Goal: Information Seeking & Learning: Learn about a topic

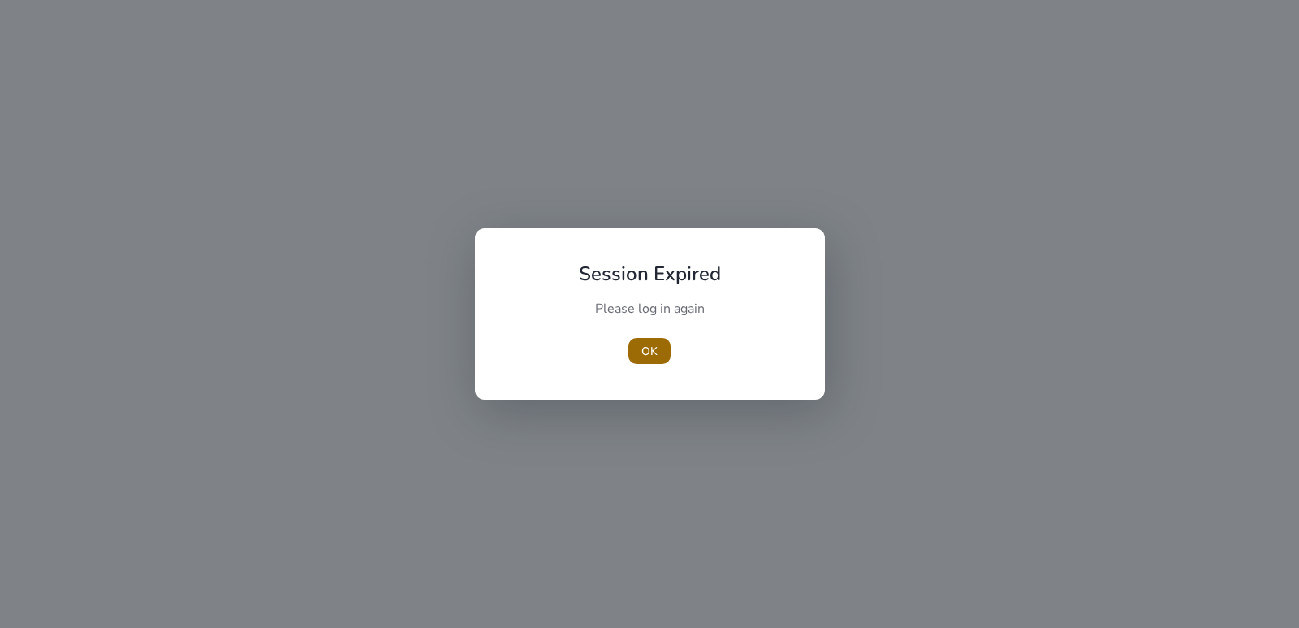
click at [662, 341] on span "button" at bounding box center [649, 350] width 42 height 39
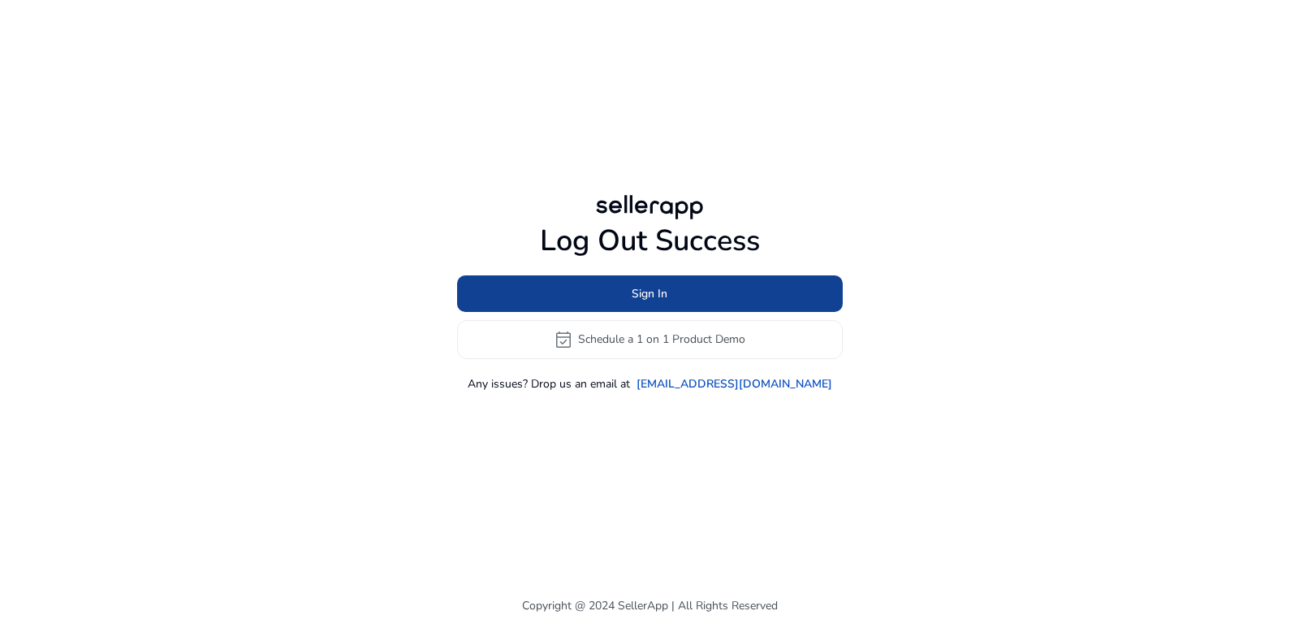
click at [650, 304] on span at bounding box center [650, 293] width 386 height 39
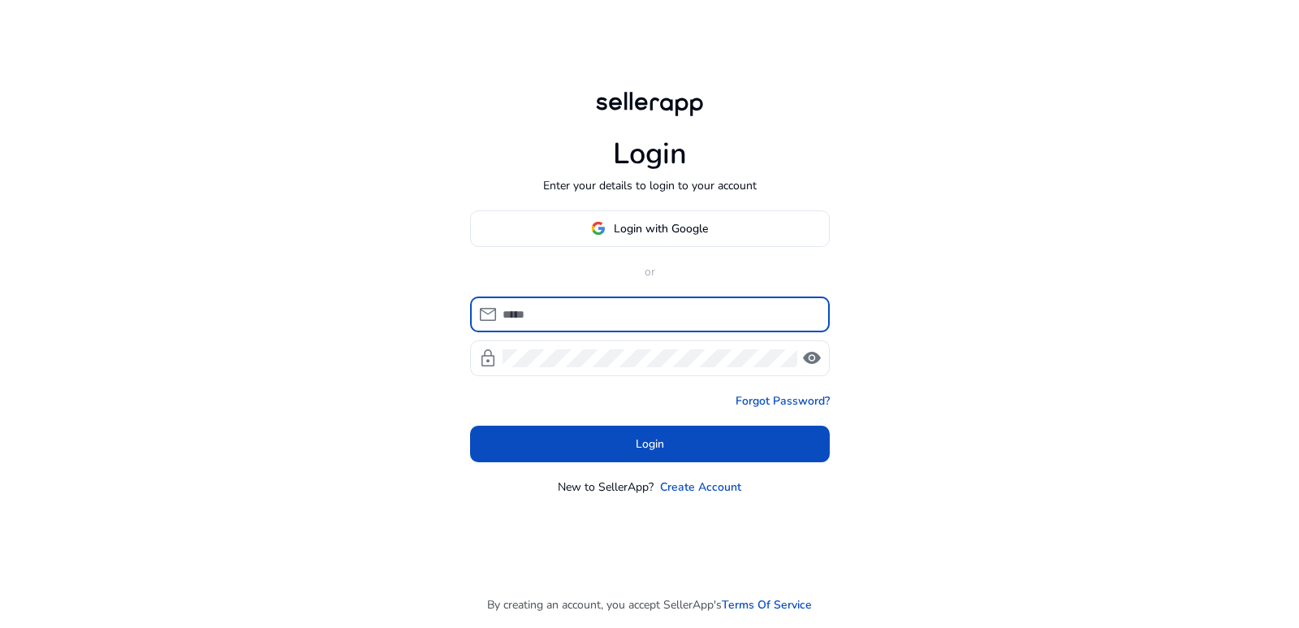
type input "**********"
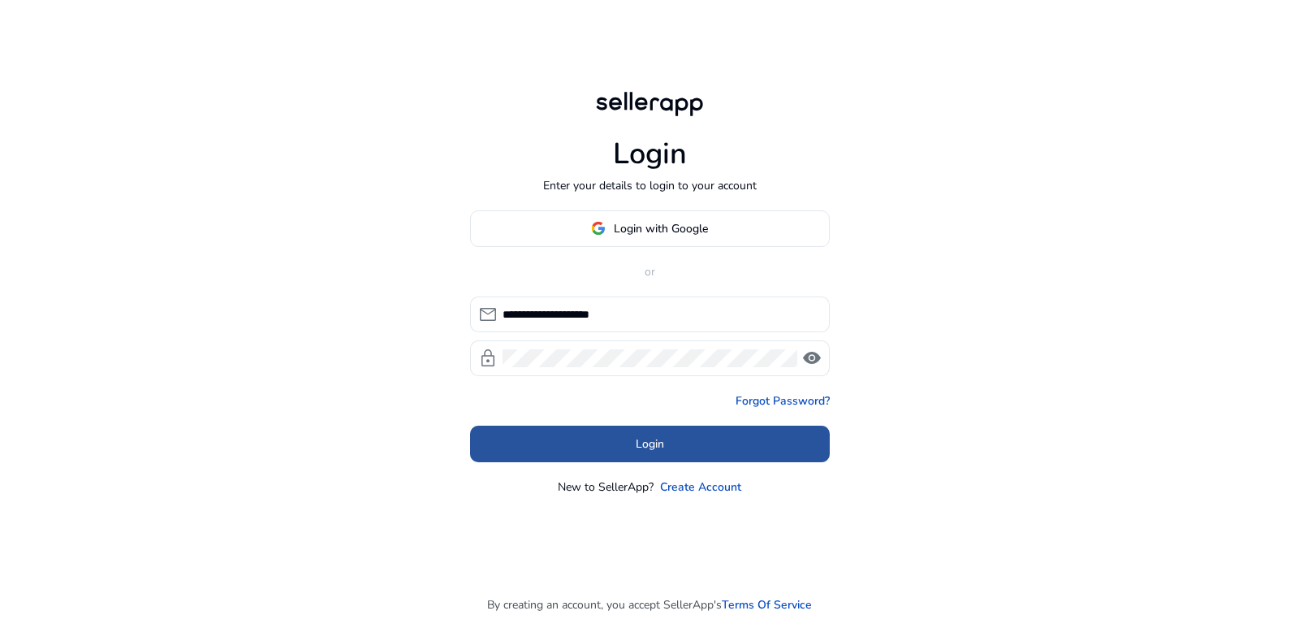
click at [644, 438] on span "Login" at bounding box center [650, 443] width 28 height 17
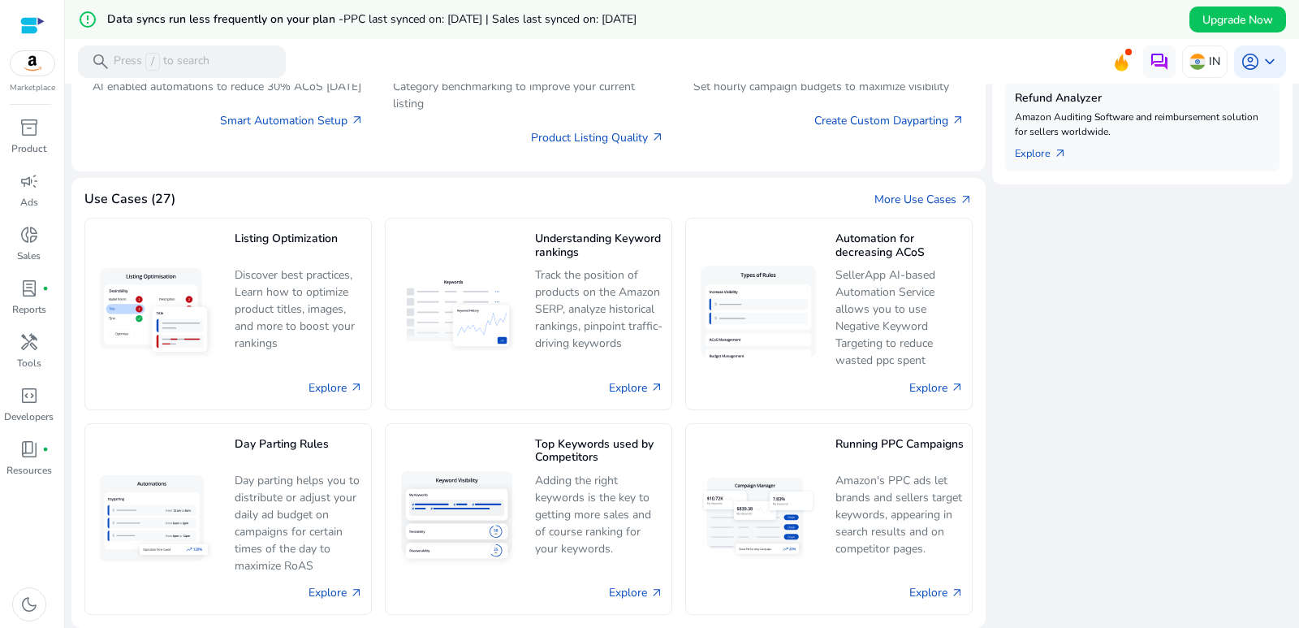
scroll to position [731, 0]
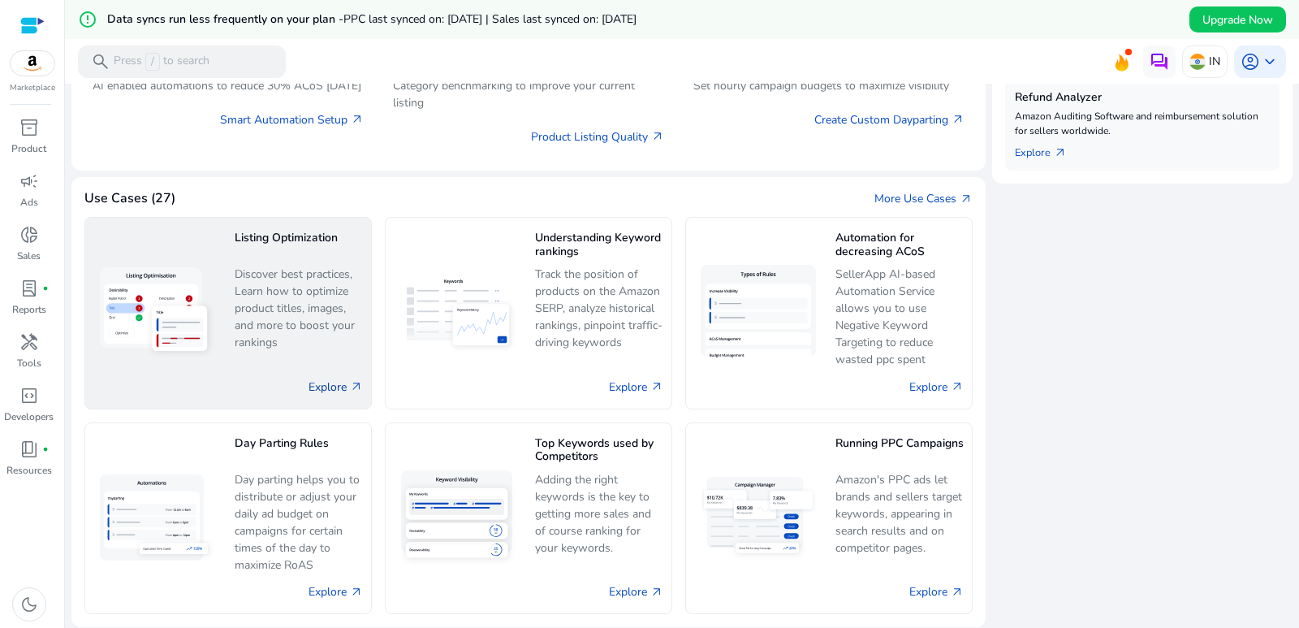
click at [323, 382] on link "Explore arrow_outward" at bounding box center [336, 386] width 54 height 17
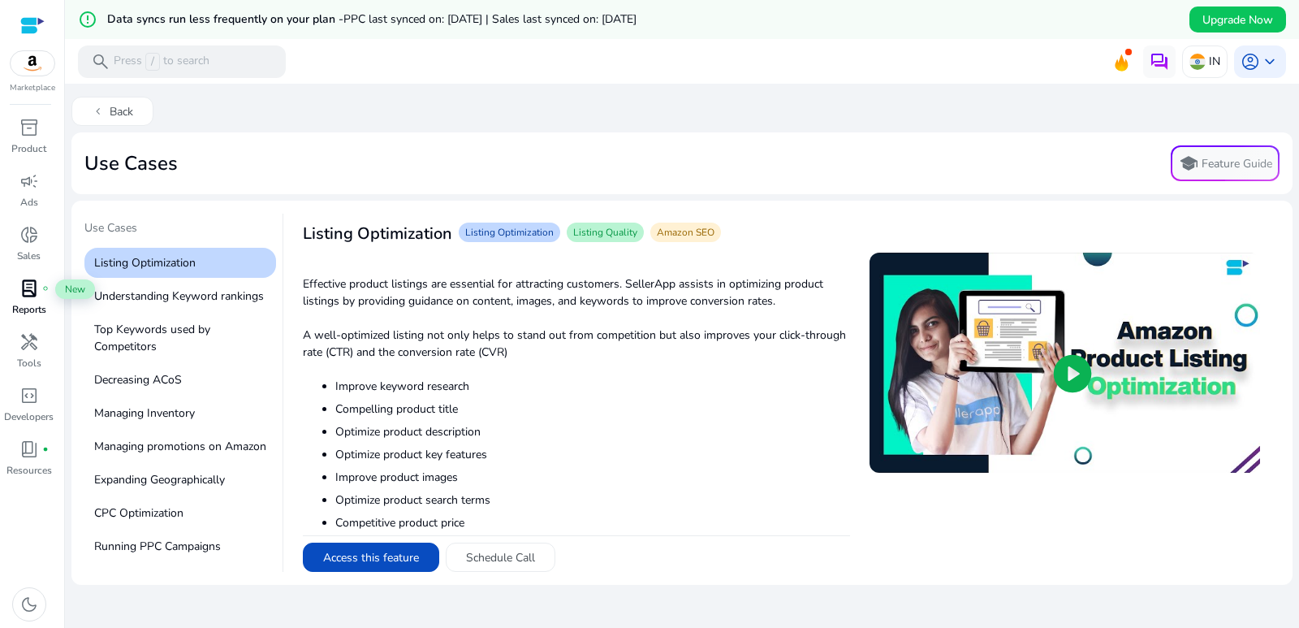
click at [15, 290] on div "lab_profile fiber_manual_record" at bounding box center [28, 288] width 45 height 26
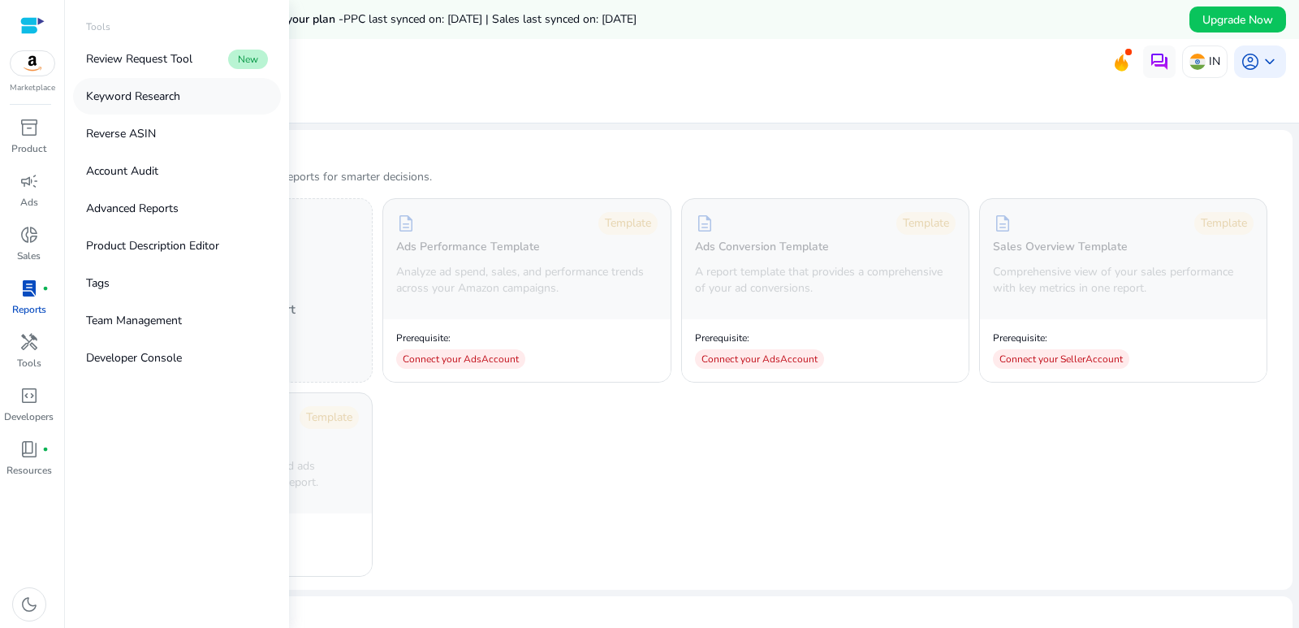
click at [151, 86] on link "Keyword Research" at bounding box center [177, 96] width 208 height 37
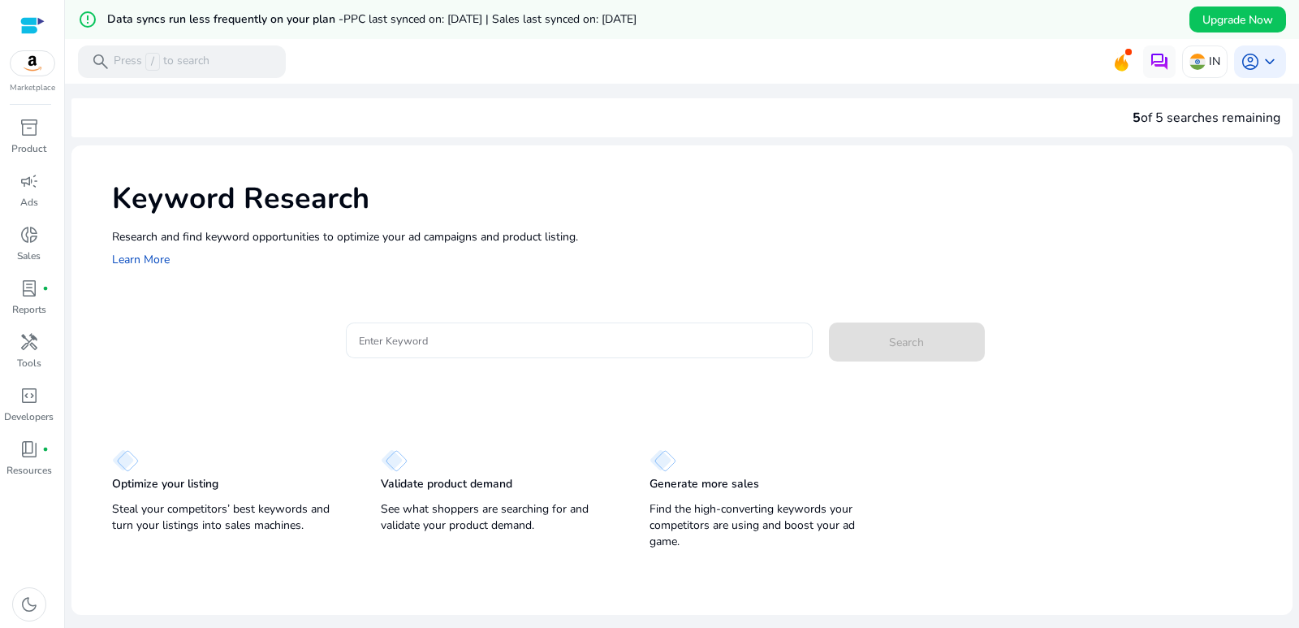
click at [442, 346] on input "Enter Keyword" at bounding box center [579, 340] width 441 height 18
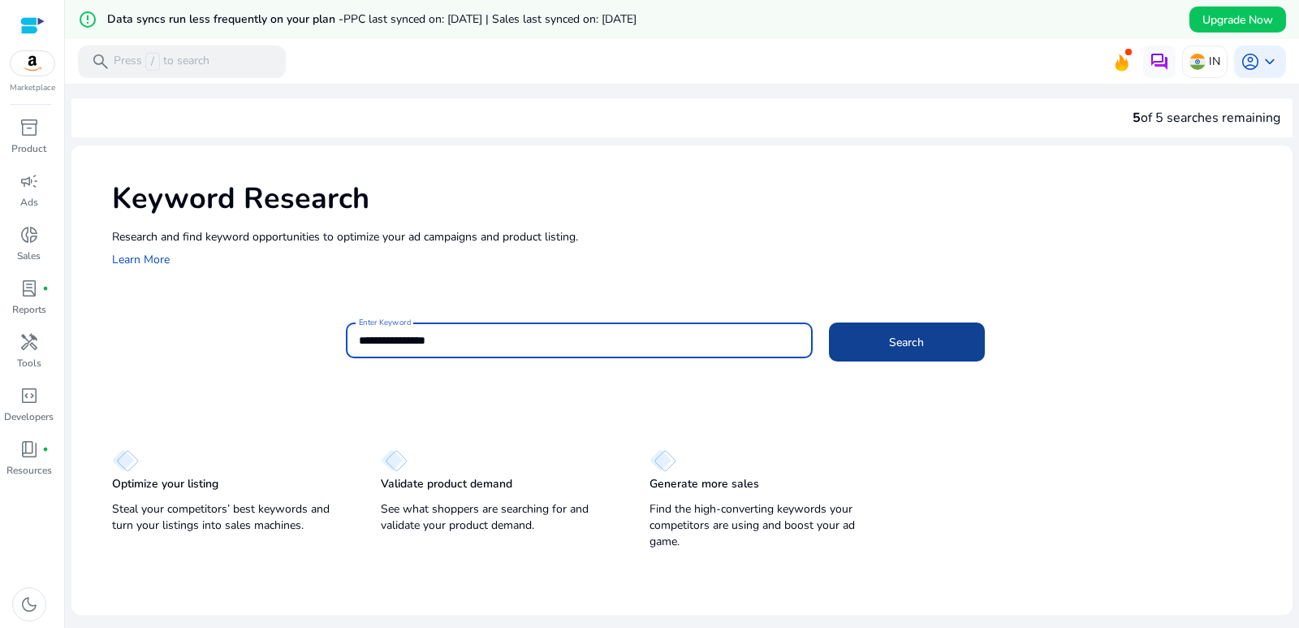
type input "**********"
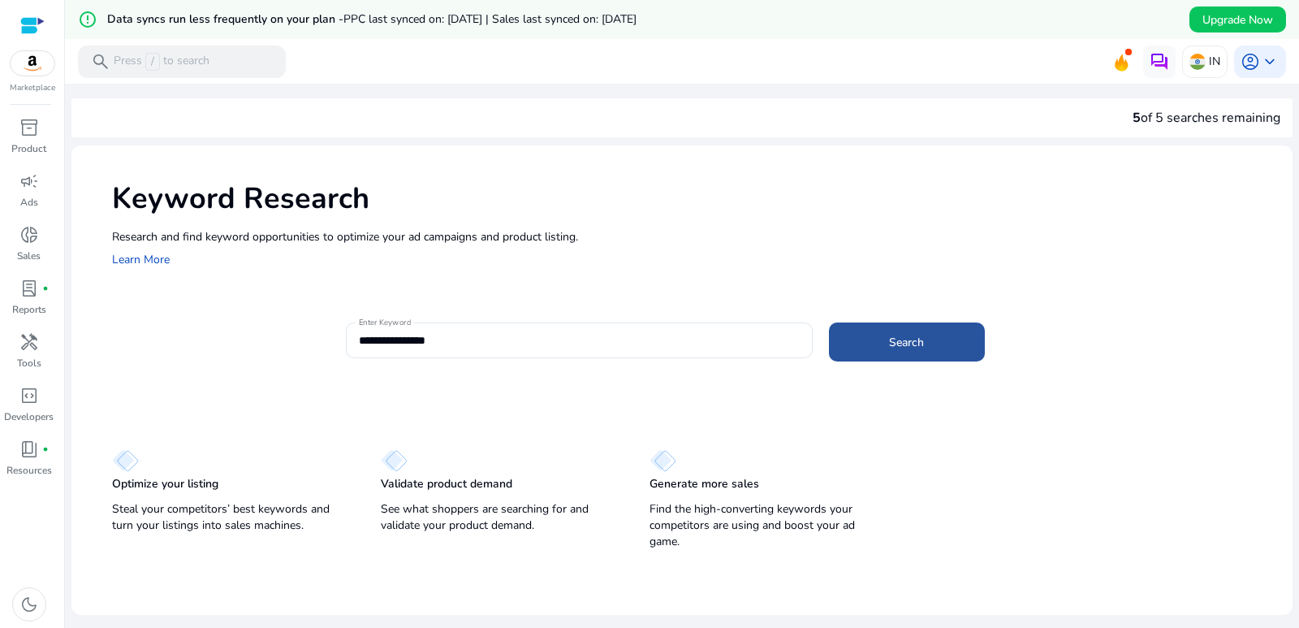
click at [859, 337] on span at bounding box center [907, 341] width 156 height 39
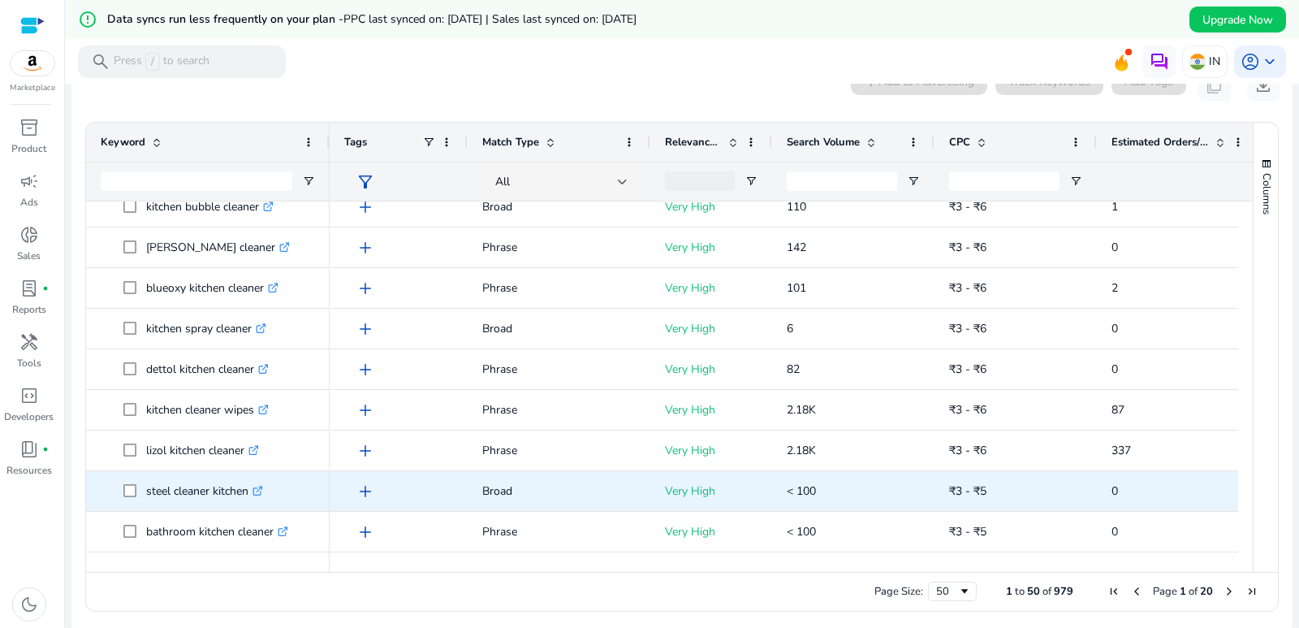
scroll to position [406, 0]
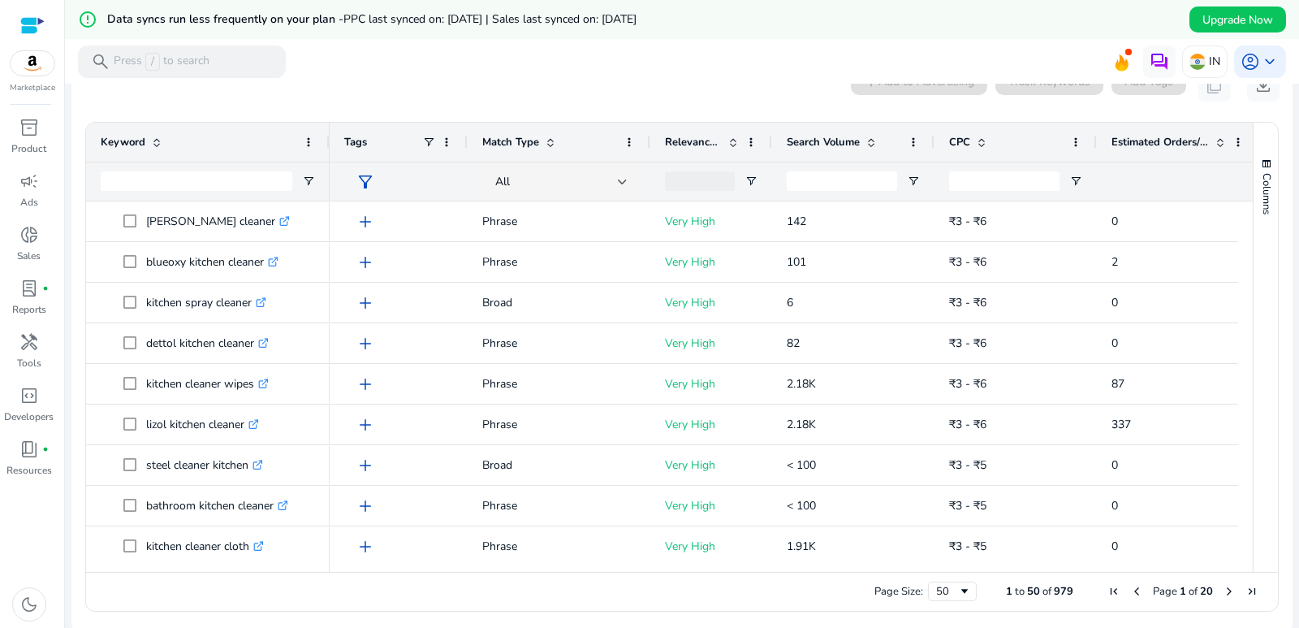
drag, startPoint x: 711, startPoint y: 584, endPoint x: 849, endPoint y: 573, distance: 137.6
click at [849, 573] on div "Page Size: 50 1 to 50 of 979 Page 1 of 20" at bounding box center [682, 591] width 1192 height 39
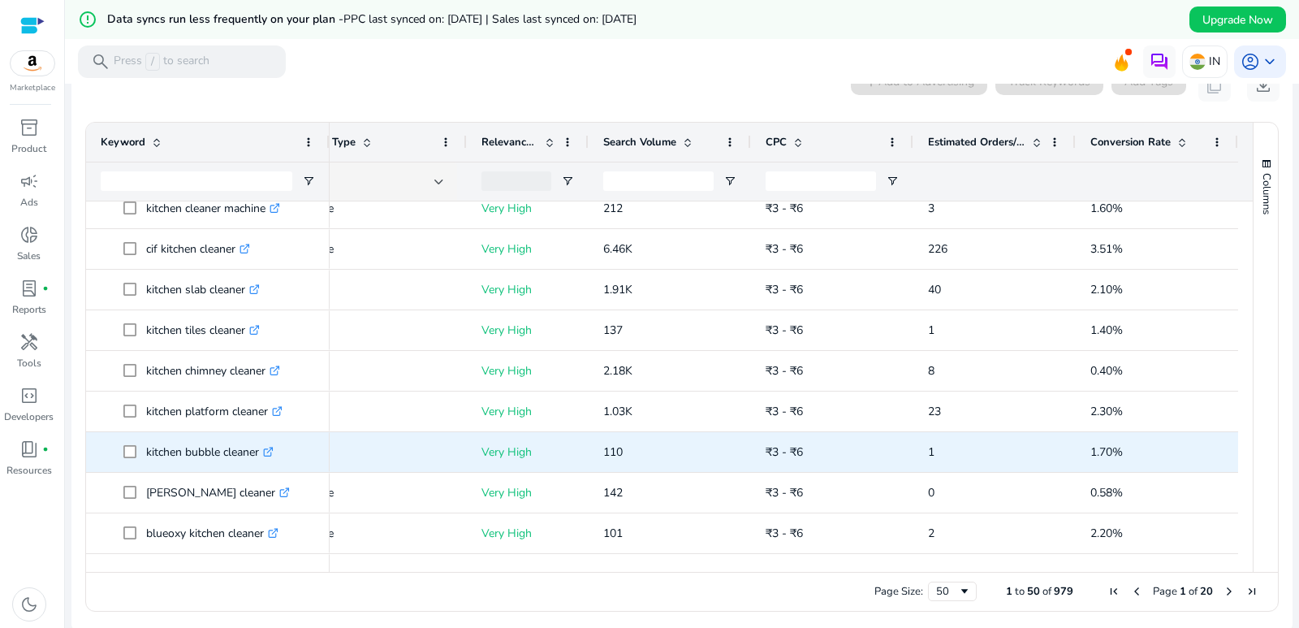
scroll to position [0, 0]
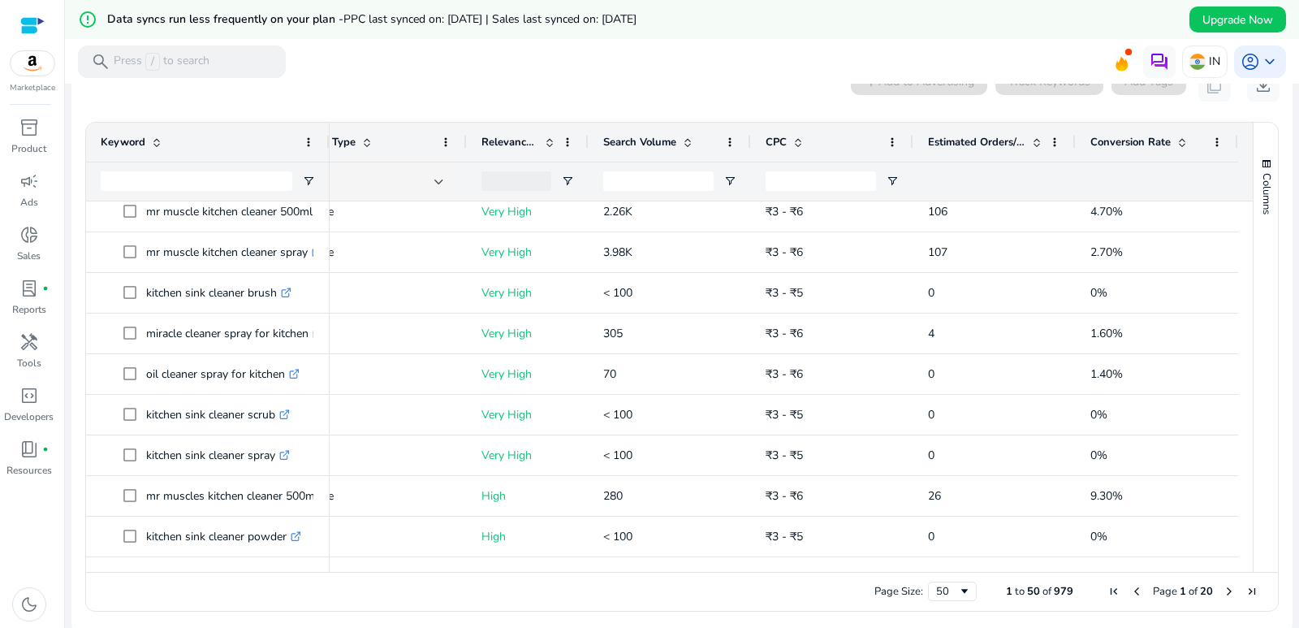
drag, startPoint x: 960, startPoint y: 572, endPoint x: 631, endPoint y: 578, distance: 328.9
click at [631, 578] on div "Page Size: 50 1 to 50 of 979 Page 1 of 20" at bounding box center [682, 591] width 1192 height 39
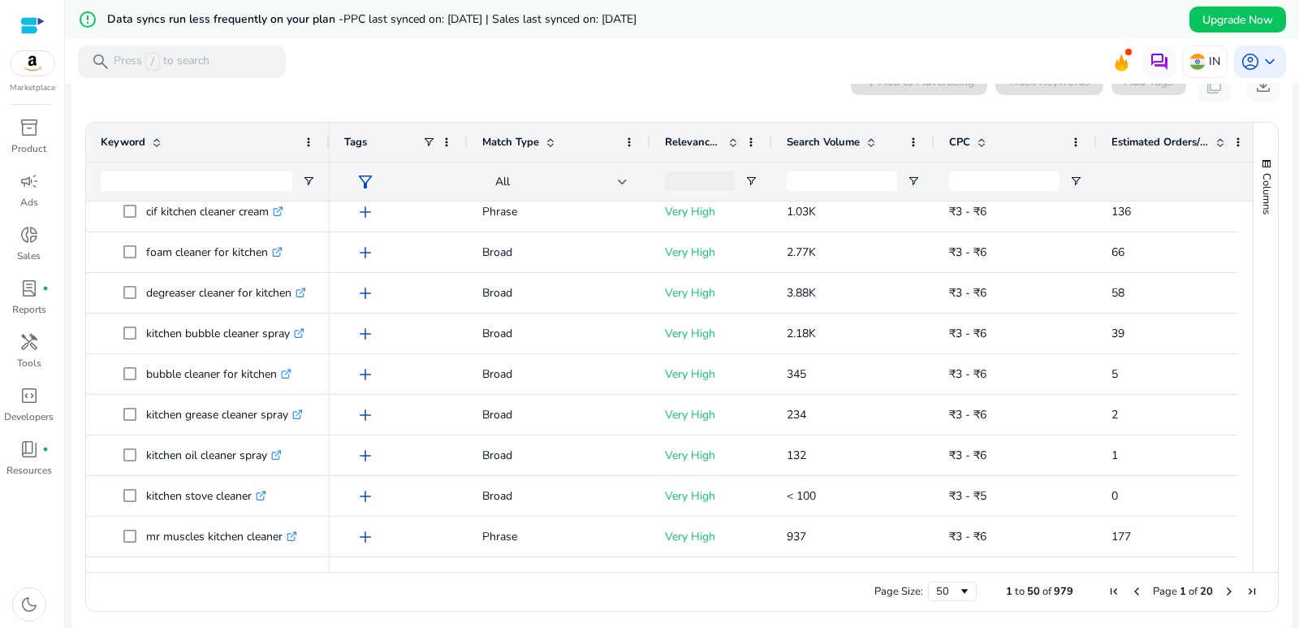
click at [734, 141] on span at bounding box center [733, 142] width 13 height 13
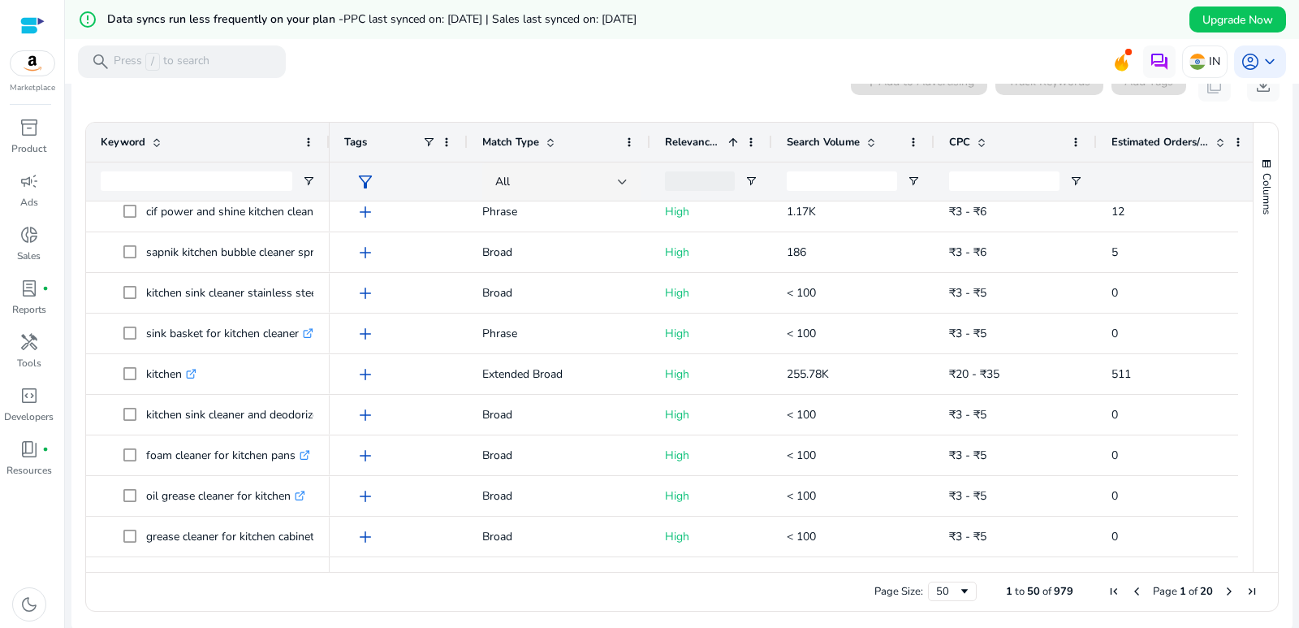
click at [734, 141] on span at bounding box center [733, 142] width 13 height 13
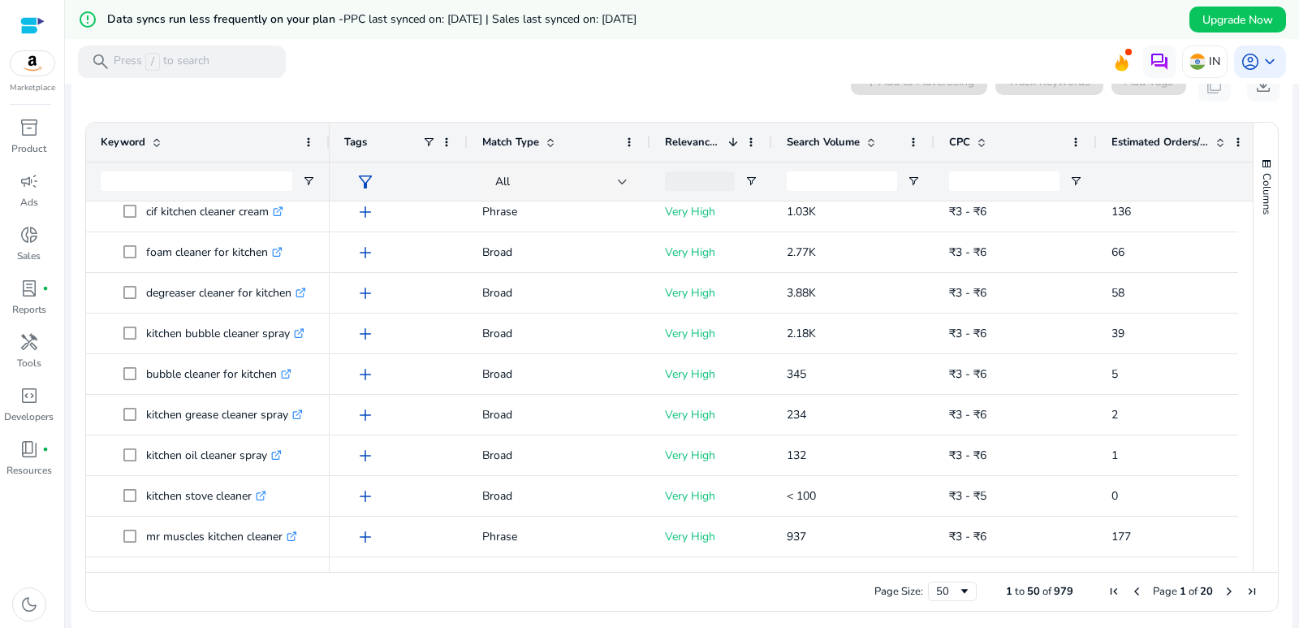
click at [876, 144] on span at bounding box center [871, 142] width 13 height 13
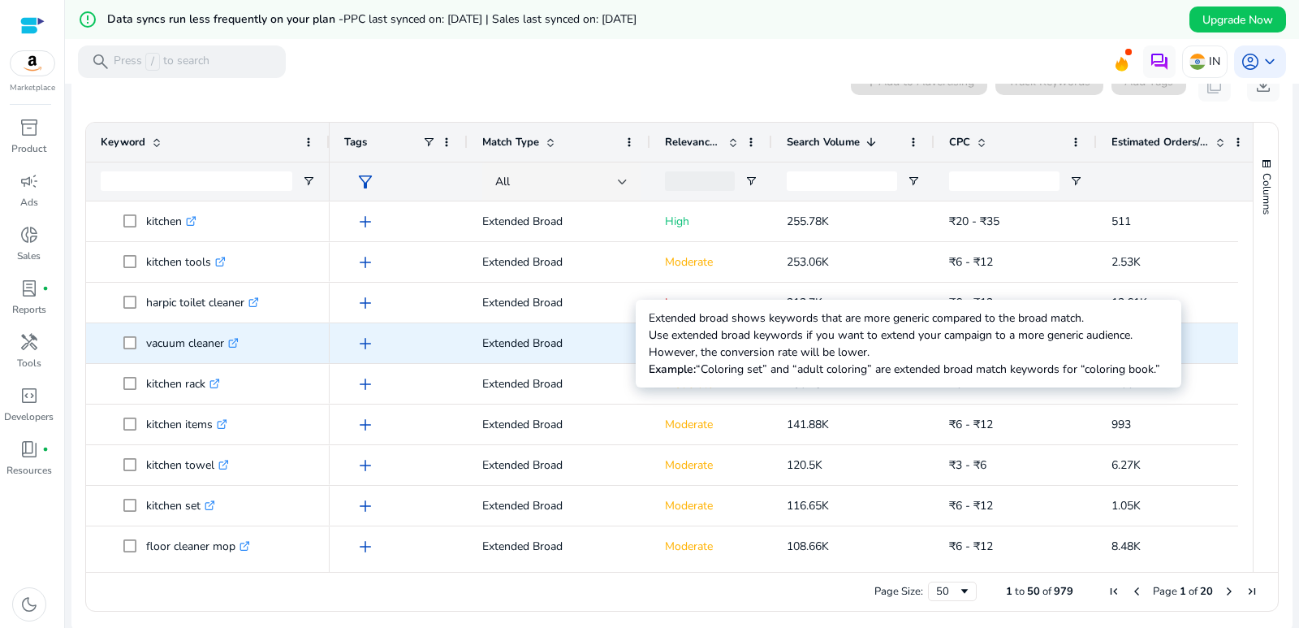
click at [628, 343] on p "Extended Broad" at bounding box center [558, 342] width 153 height 33
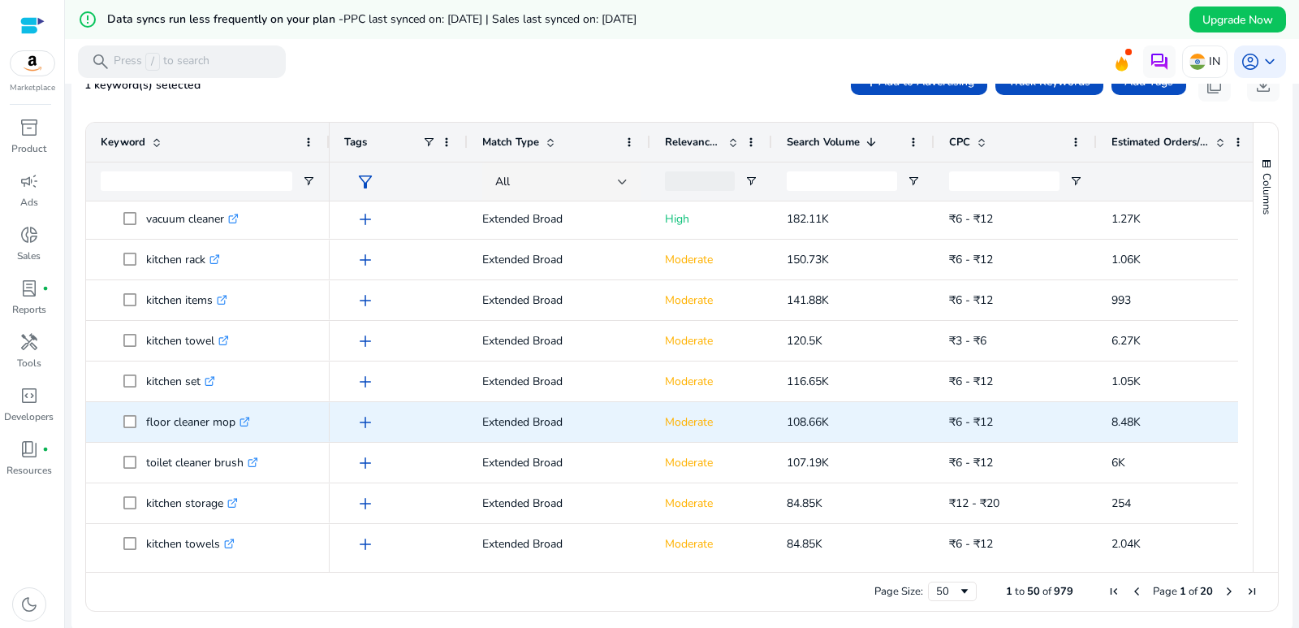
scroll to position [406, 0]
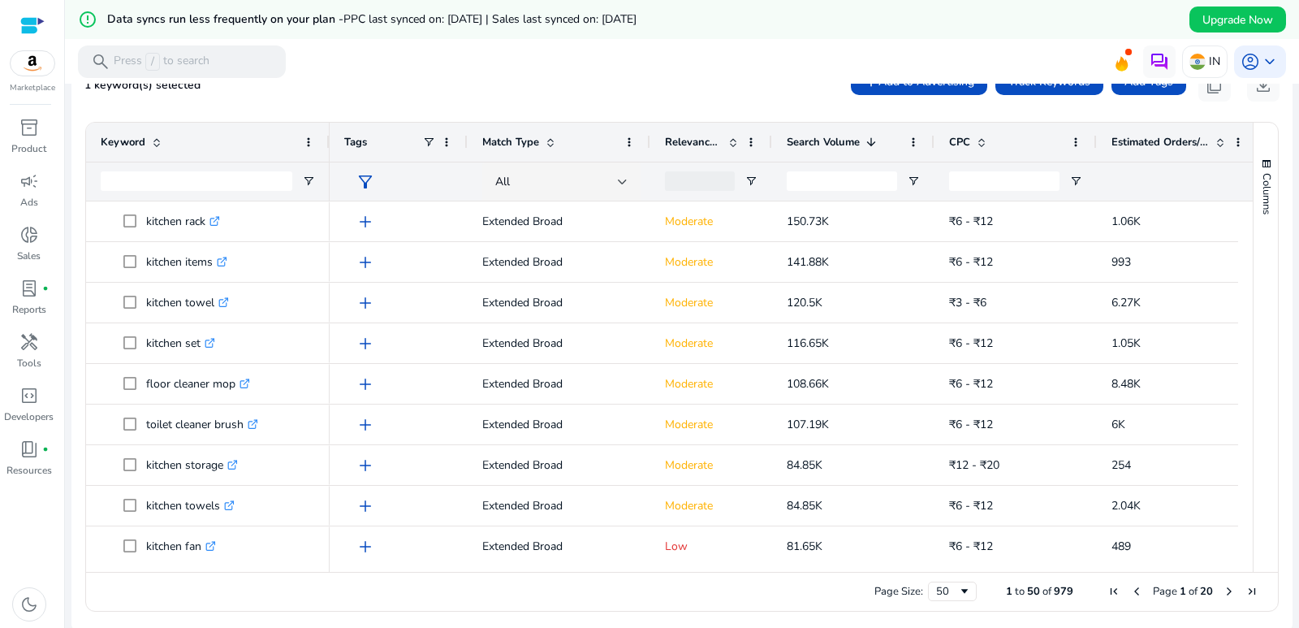
click at [1222, 138] on span at bounding box center [1220, 142] width 13 height 13
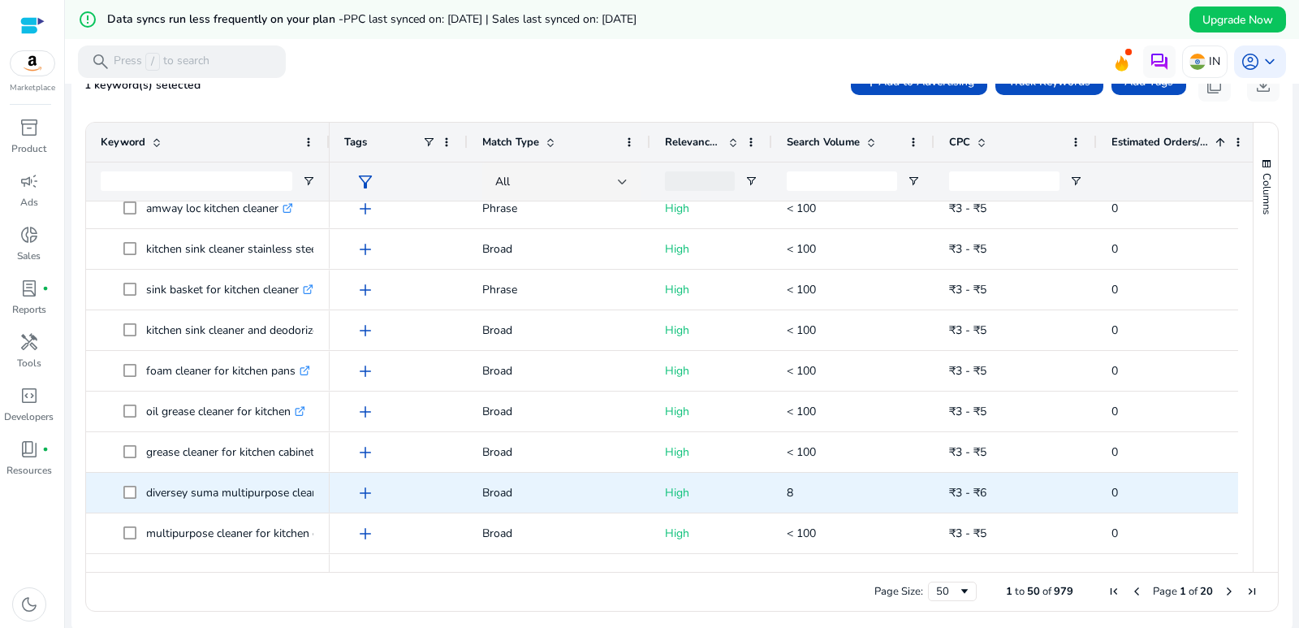
scroll to position [1674, 0]
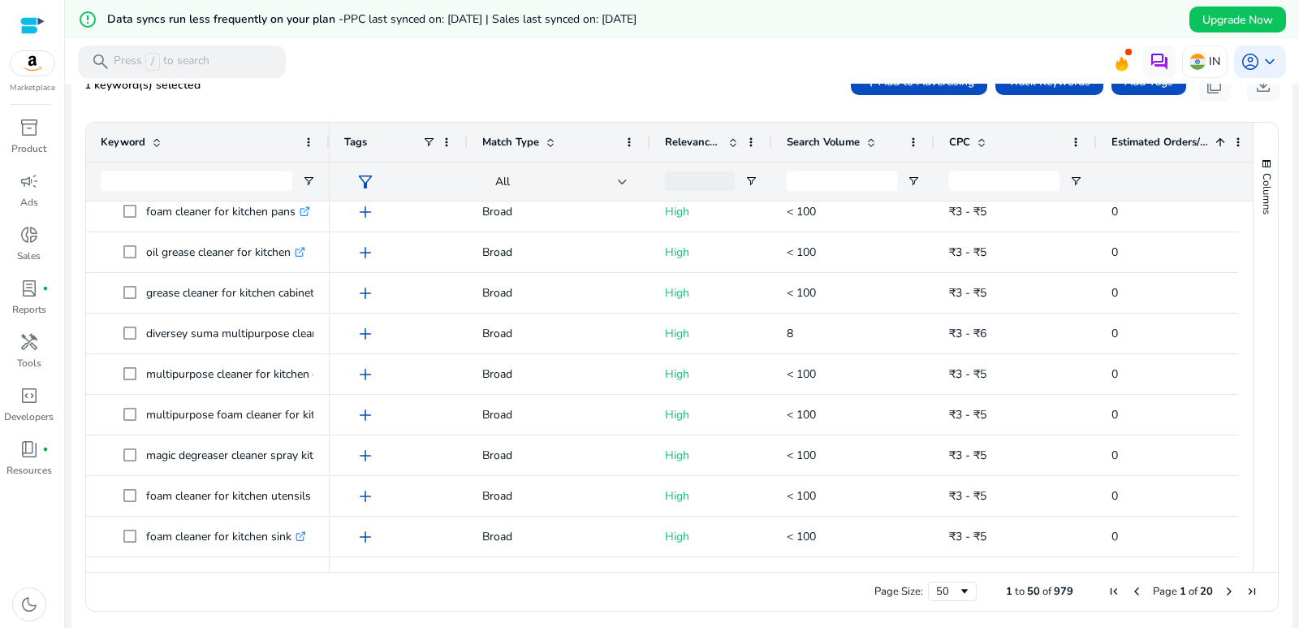
click at [1219, 134] on div "Estimated Orders/Month 1" at bounding box center [1169, 142] width 115 height 31
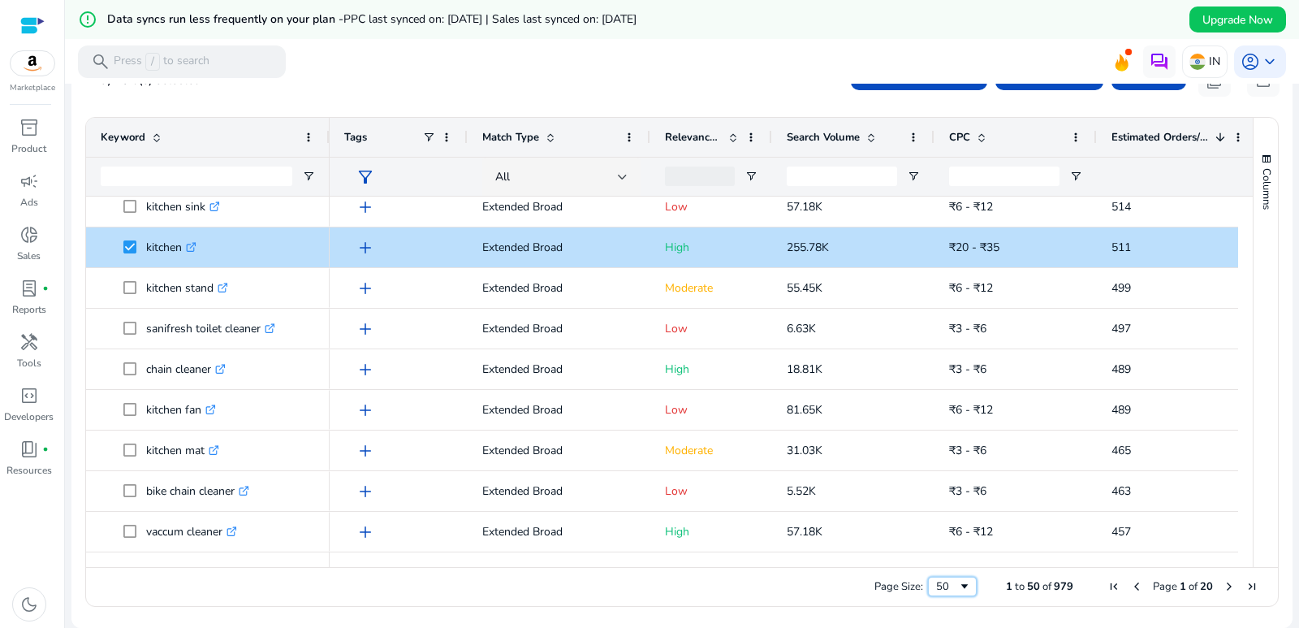
click at [928, 589] on div "50" at bounding box center [952, 586] width 49 height 19
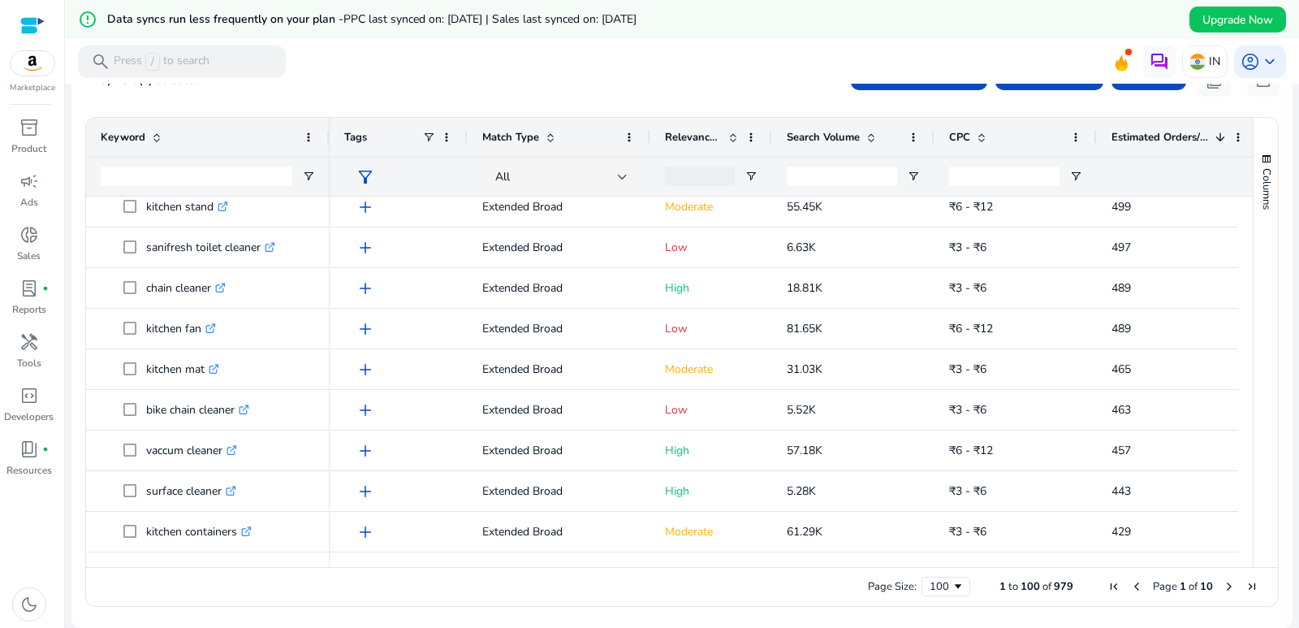
click at [873, 129] on div "Search Volume" at bounding box center [844, 137] width 115 height 31
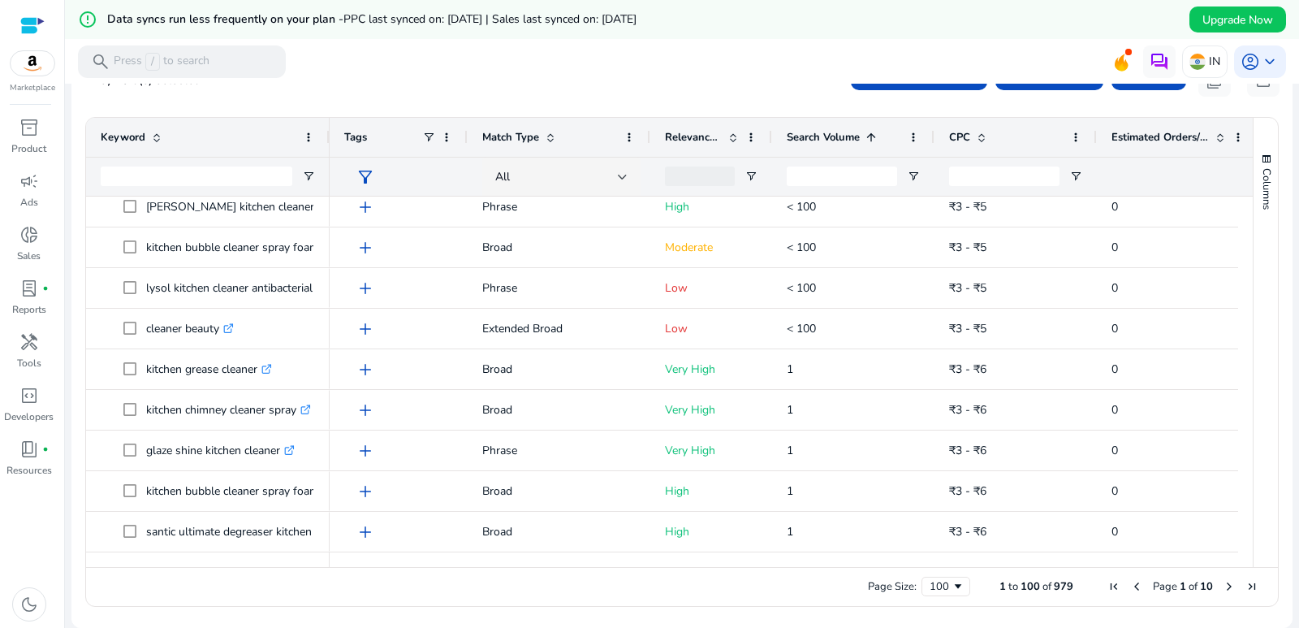
click at [873, 134] on span at bounding box center [871, 137] width 13 height 13
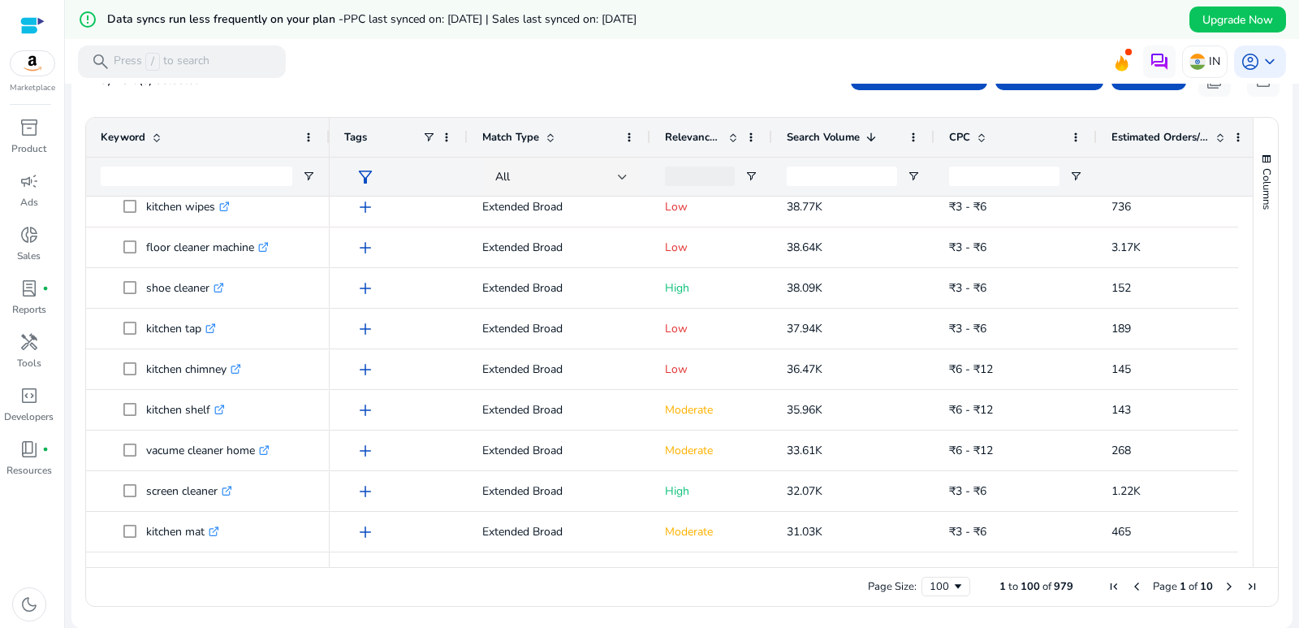
click at [726, 143] on span at bounding box center [731, 137] width 18 height 13
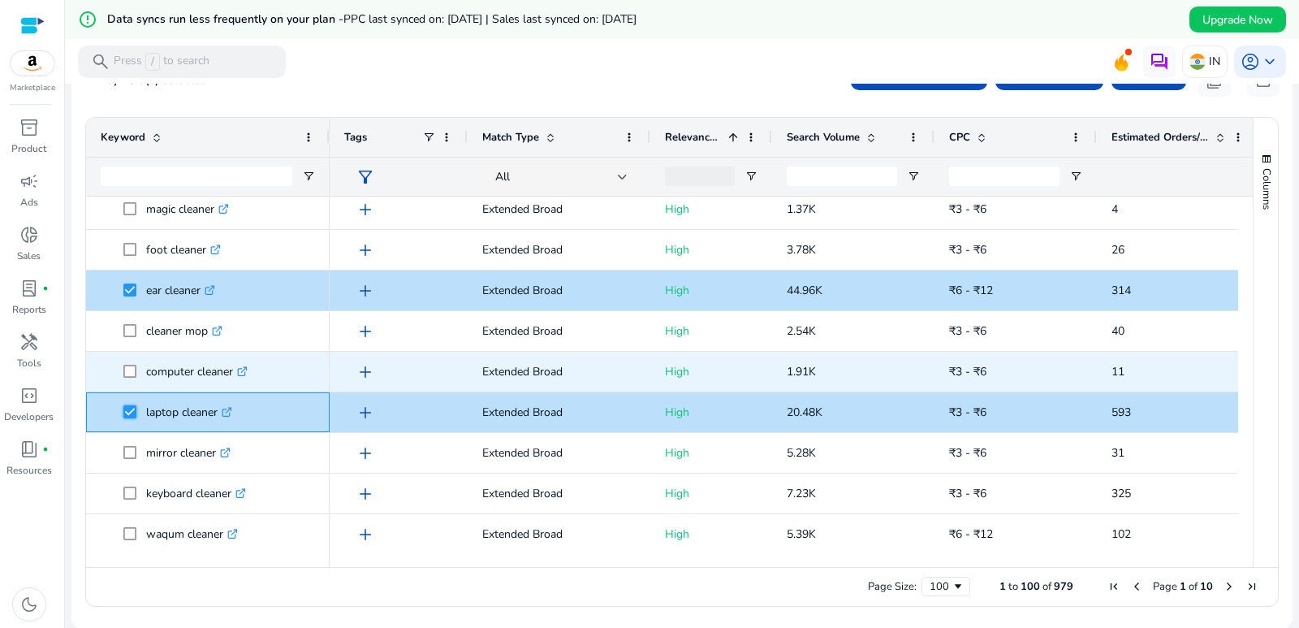
scroll to position [3004, 0]
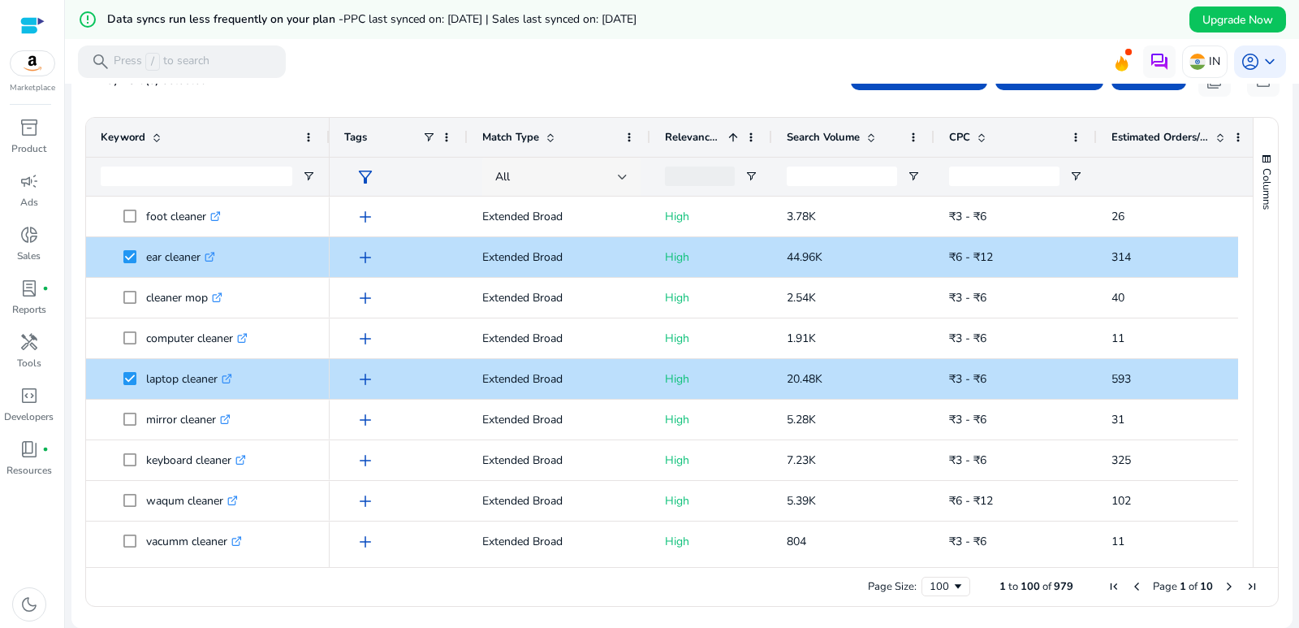
click at [627, 176] on div at bounding box center [623, 177] width 10 height 6
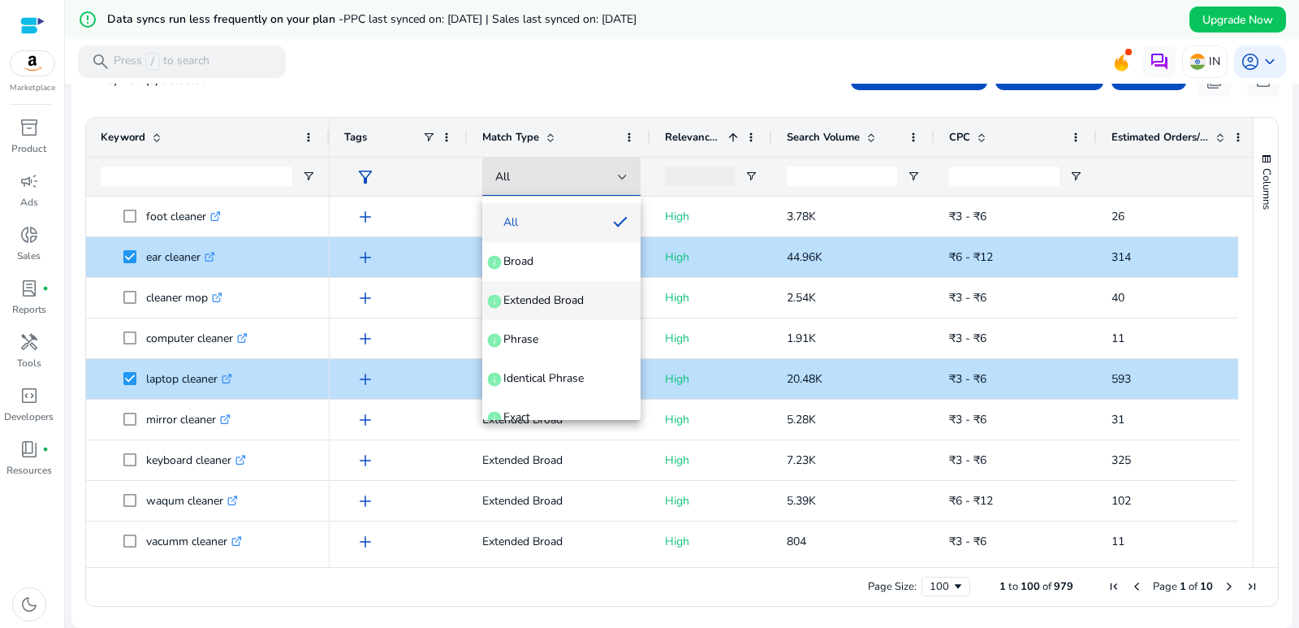
scroll to position [63, 0]
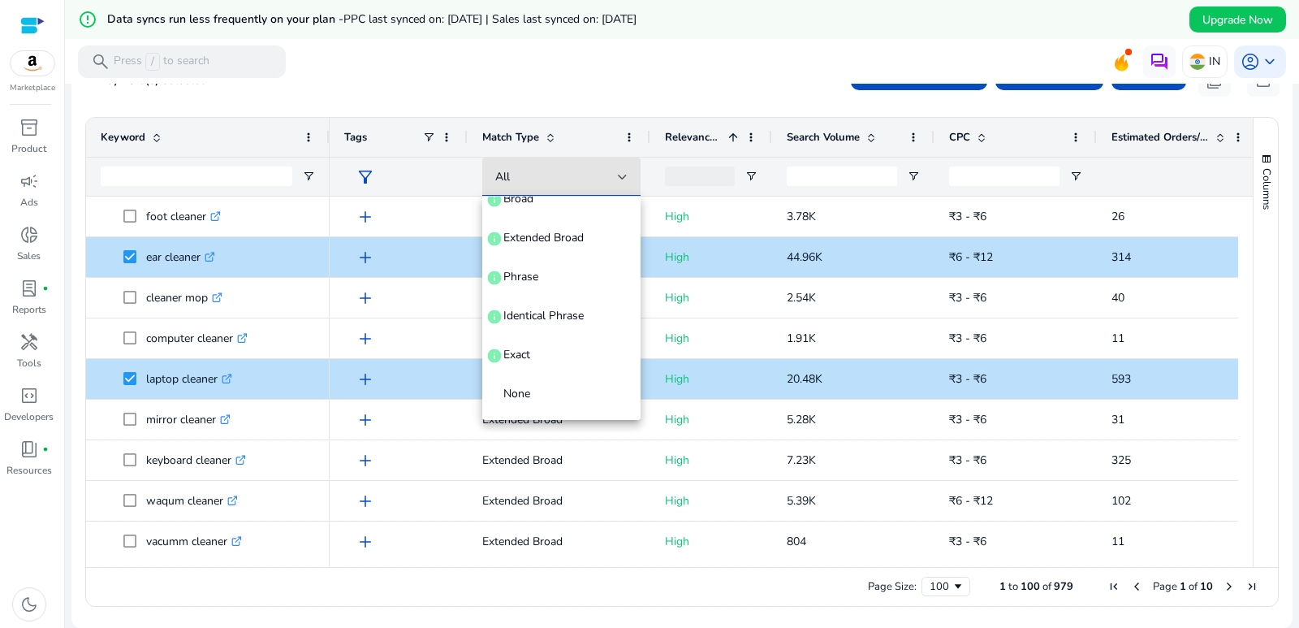
click at [613, 459] on div at bounding box center [649, 314] width 1299 height 628
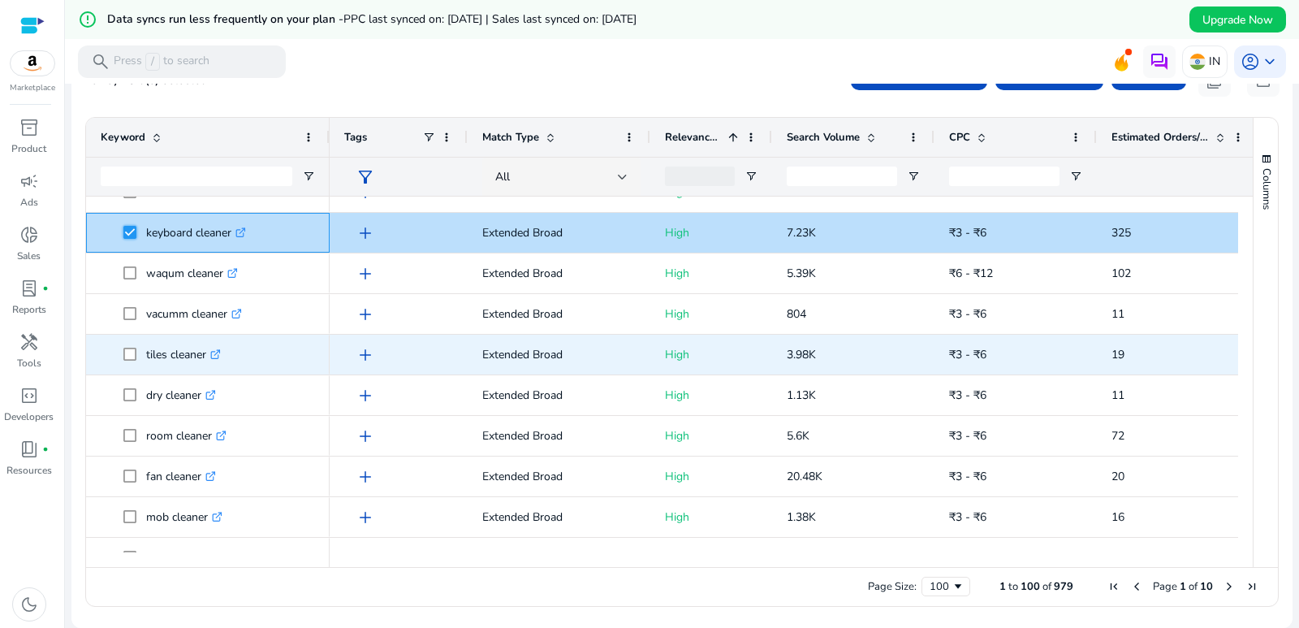
scroll to position [3248, 0]
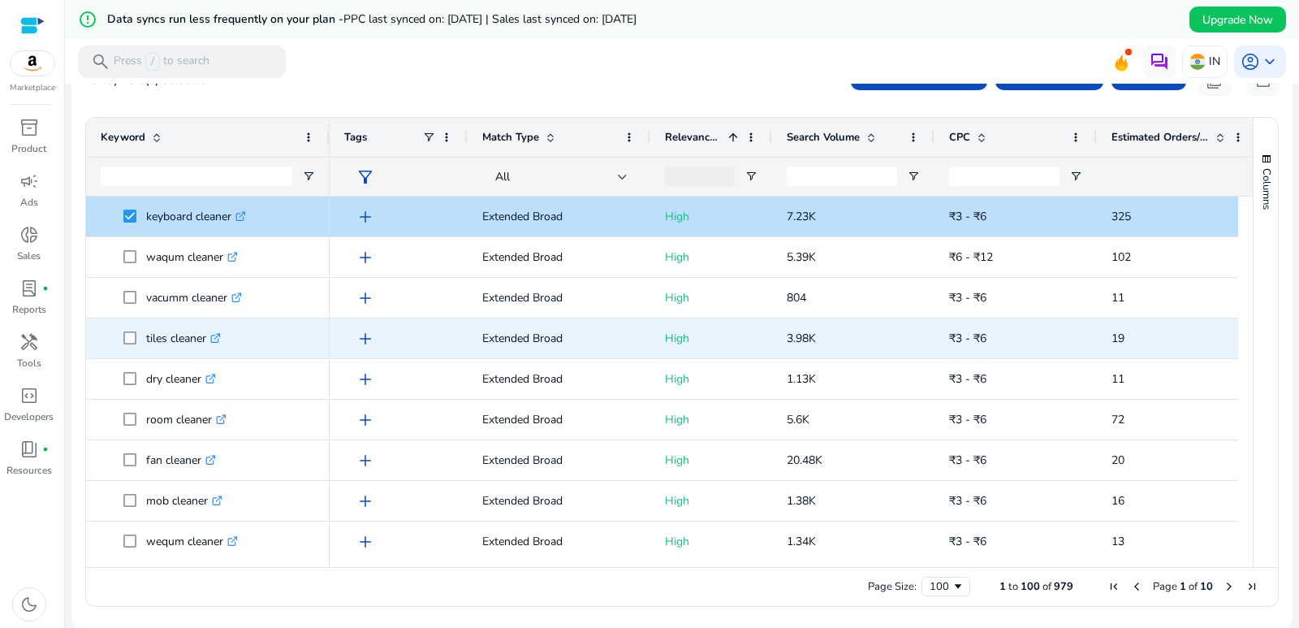
click at [127, 319] on div "tiles cleaner .st0{fill:#2c8af8}" at bounding box center [208, 338] width 214 height 38
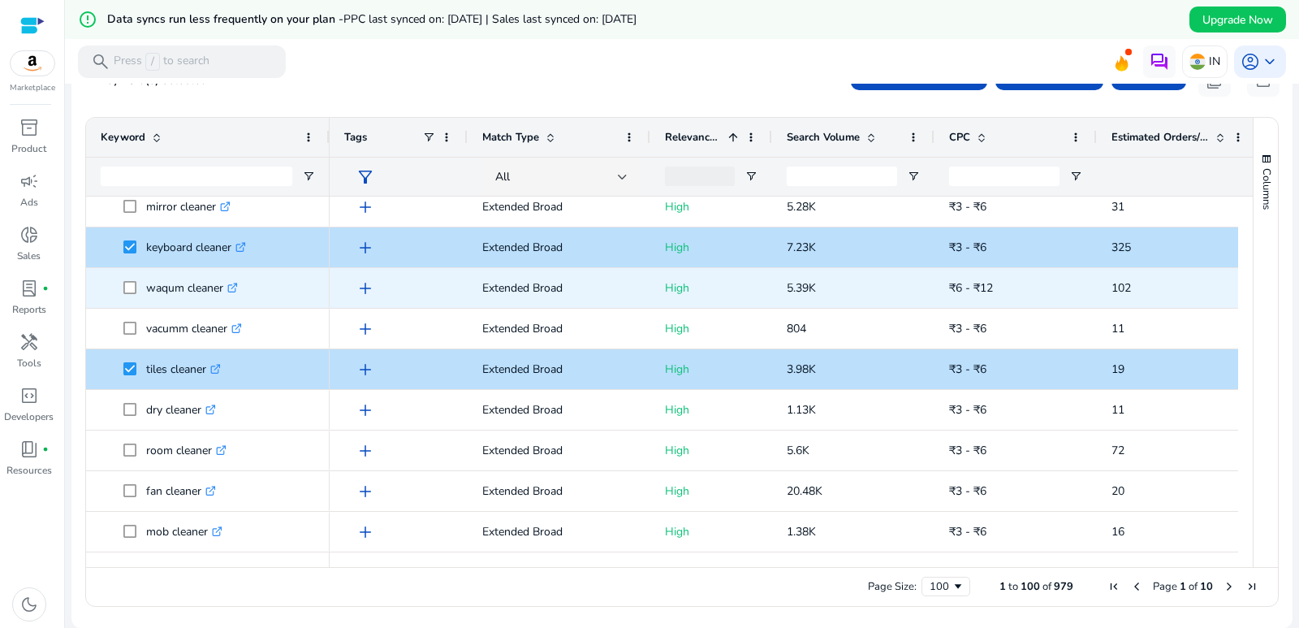
scroll to position [2828, 0]
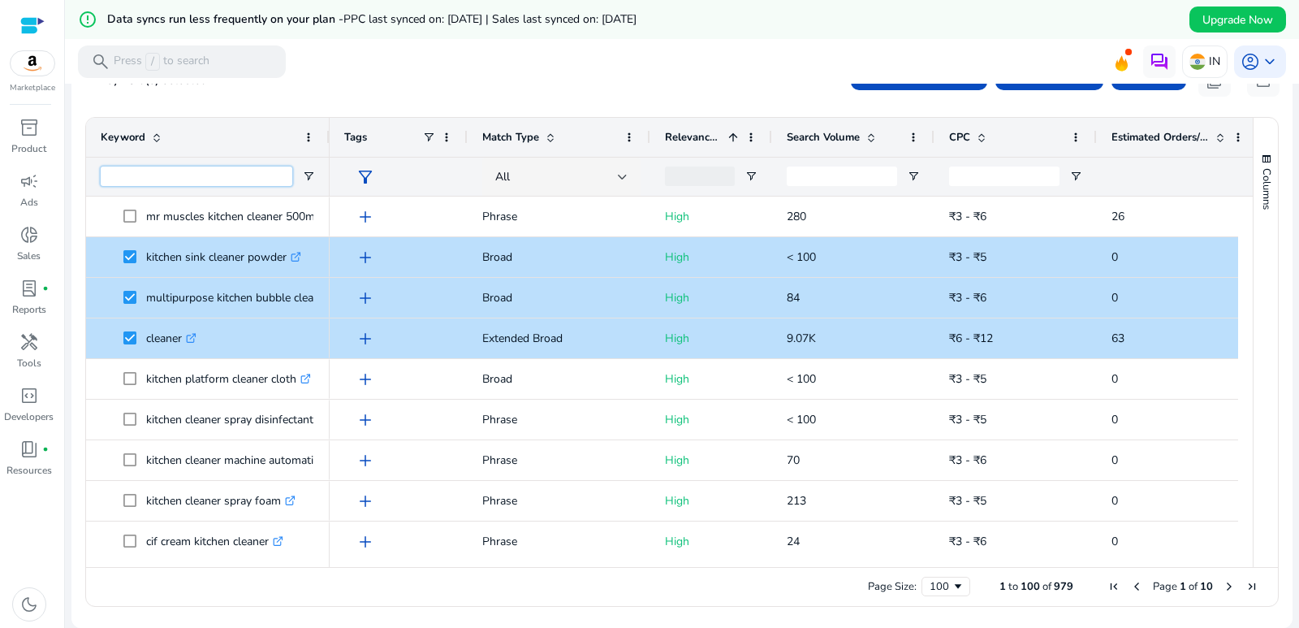
click at [157, 175] on input "Keyword Filter Input" at bounding box center [197, 175] width 192 height 19
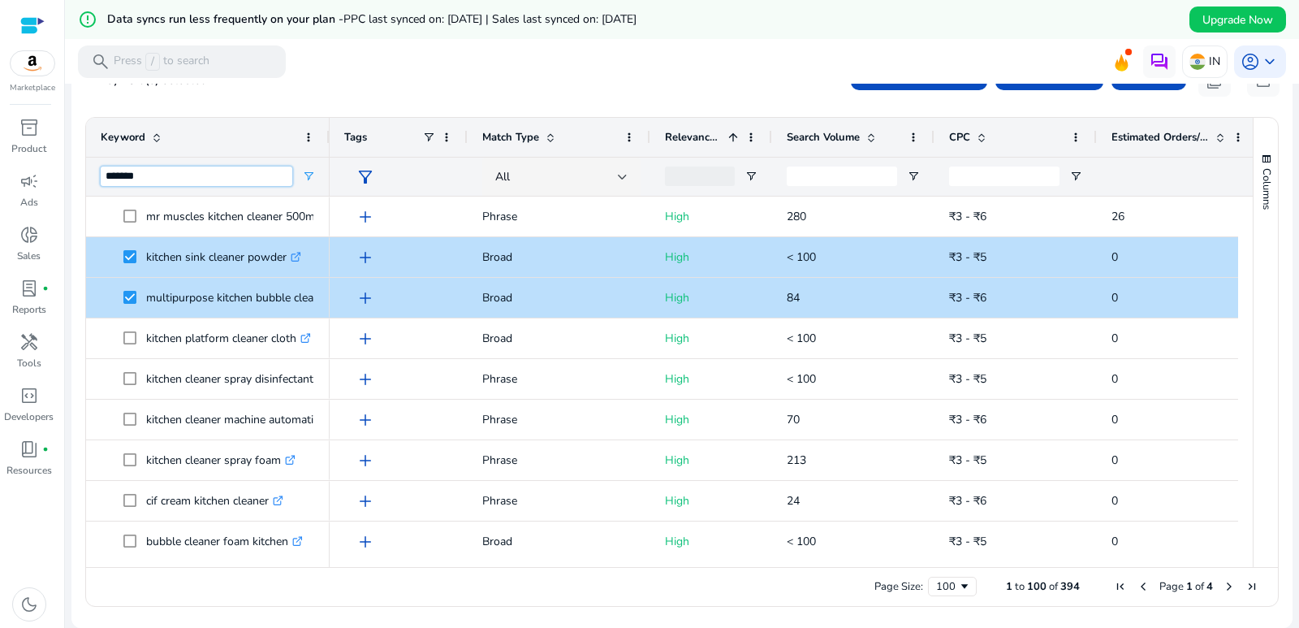
click at [157, 175] on input "*******" at bounding box center [197, 175] width 192 height 19
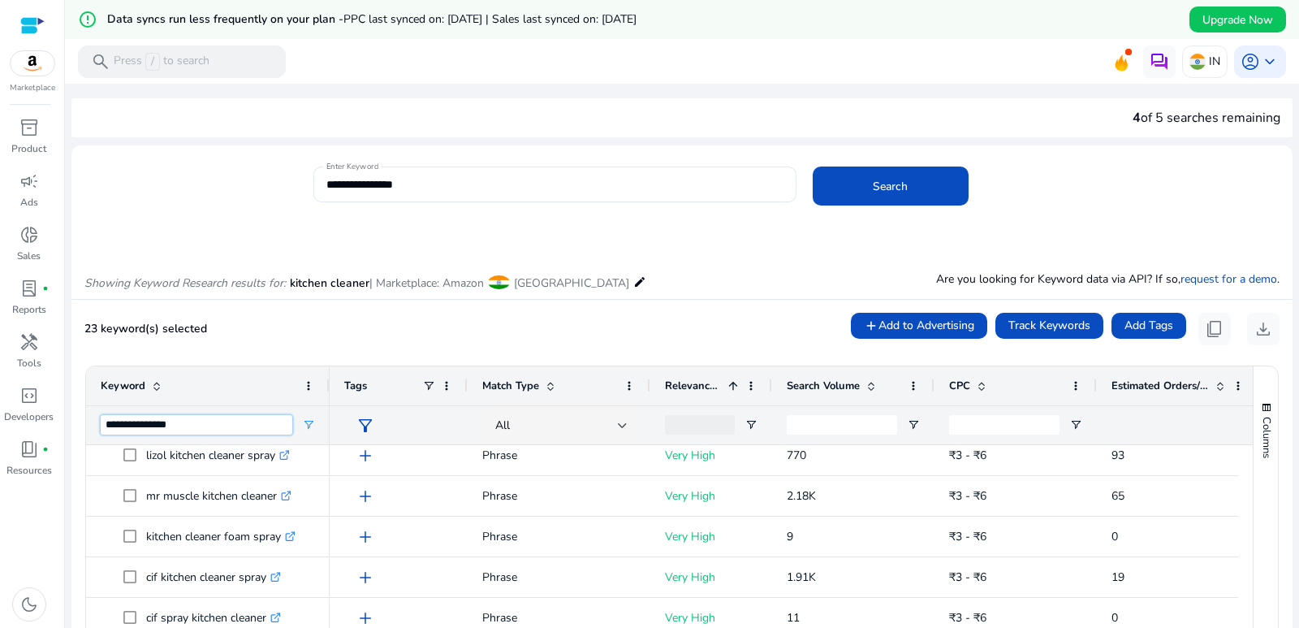
drag, startPoint x: 216, startPoint y: 423, endPoint x: 187, endPoint y: 418, distance: 29.6
click at [187, 418] on input "**********" at bounding box center [197, 424] width 192 height 19
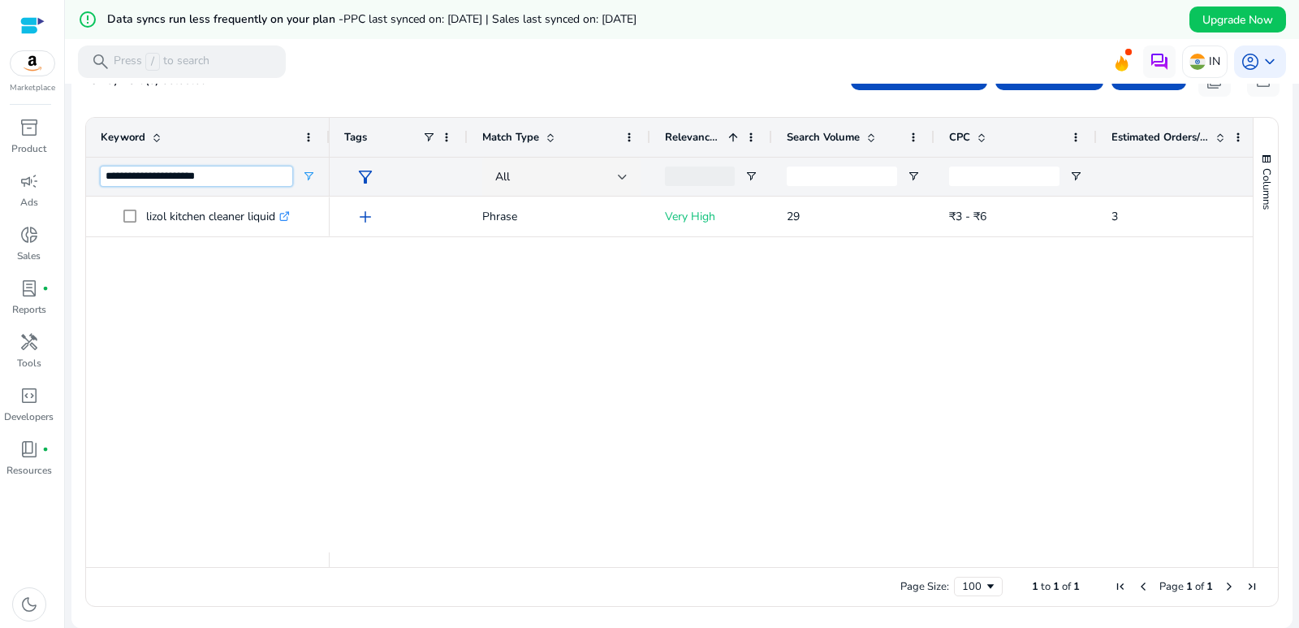
drag, startPoint x: 209, startPoint y: 177, endPoint x: 179, endPoint y: 177, distance: 29.2
click at [179, 177] on input "**********" at bounding box center [197, 175] width 192 height 19
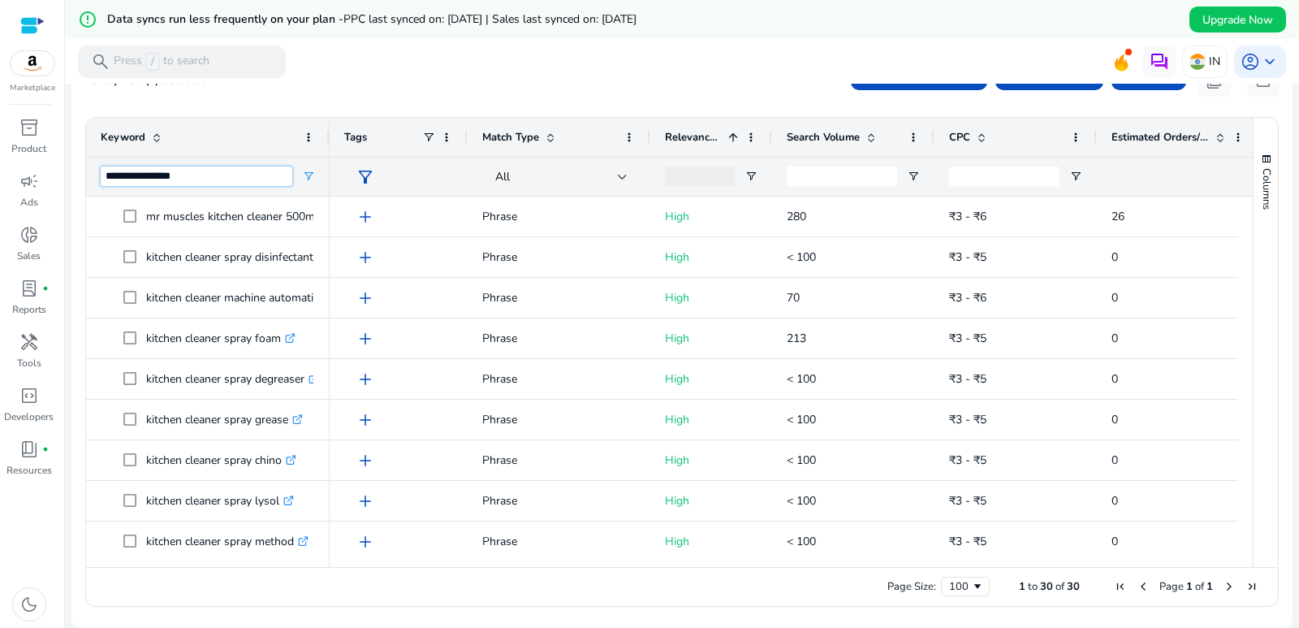
type input "**********"
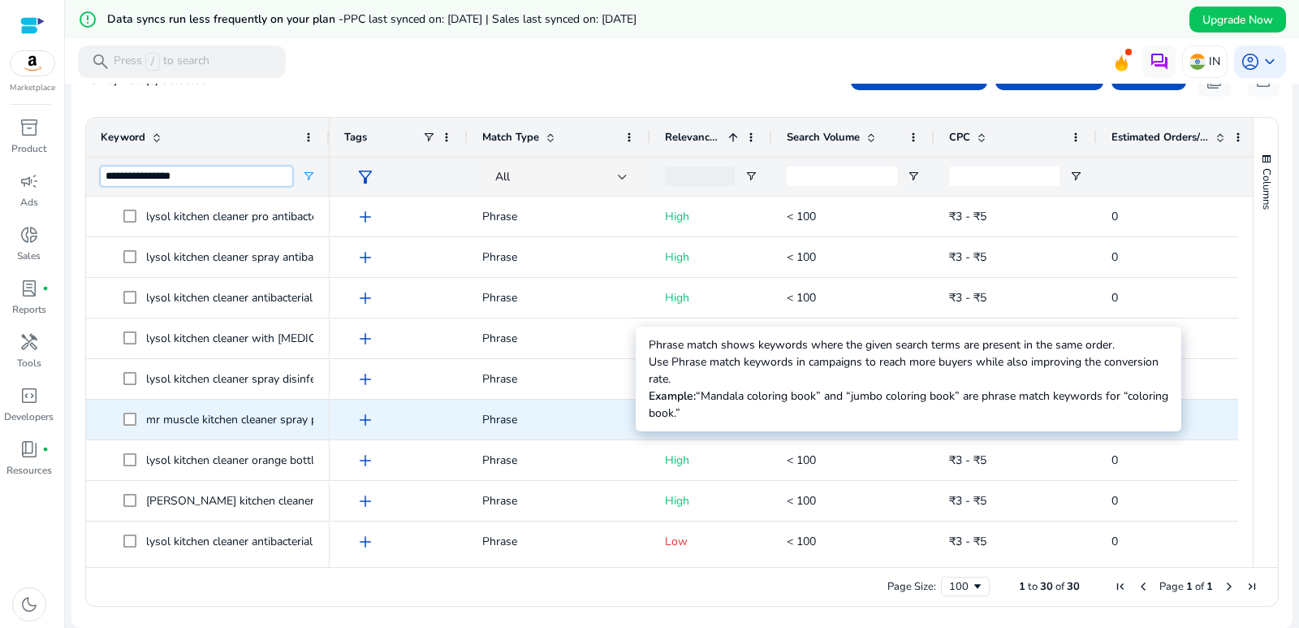
scroll to position [667, 0]
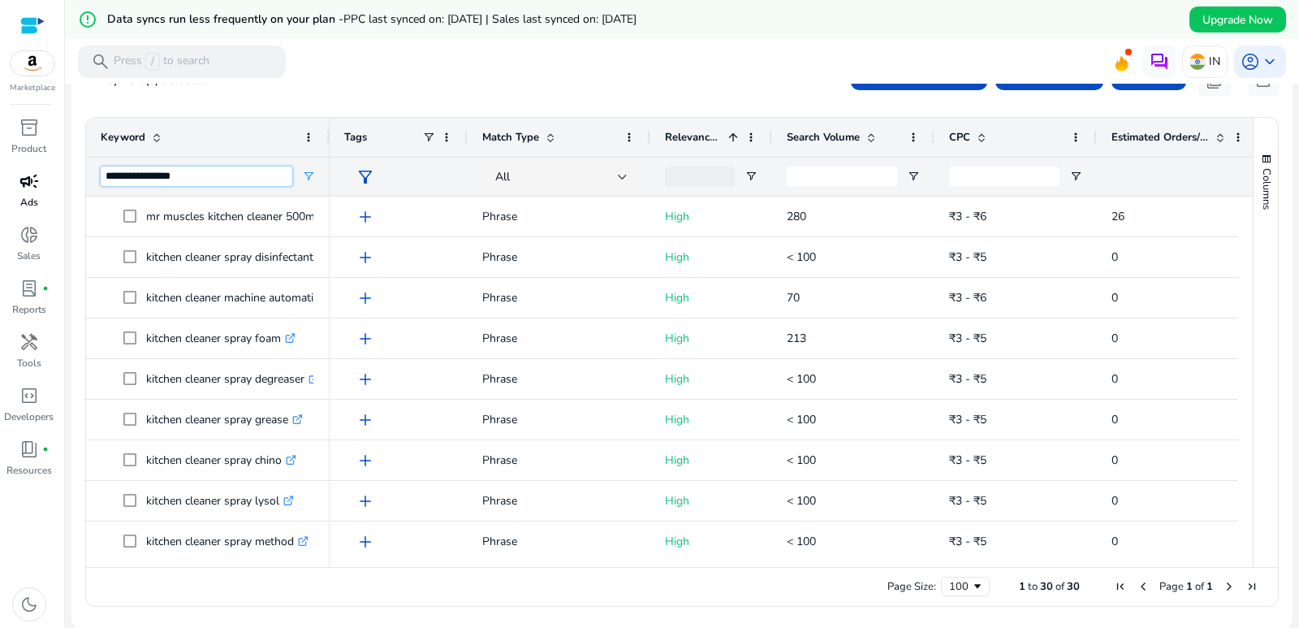
drag, startPoint x: 194, startPoint y: 174, endPoint x: 40, endPoint y: 174, distance: 154.3
click at [40, 174] on mat-sidenav-container "**********" at bounding box center [649, 314] width 1299 height 628
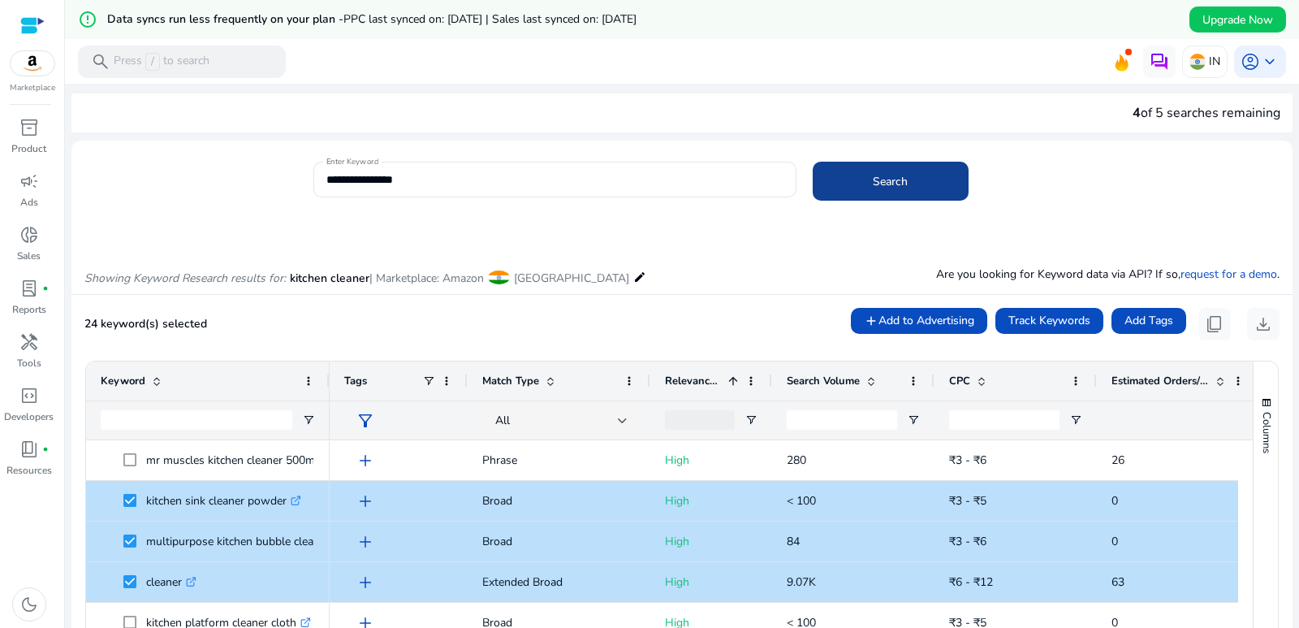
click at [868, 181] on span at bounding box center [891, 181] width 156 height 39
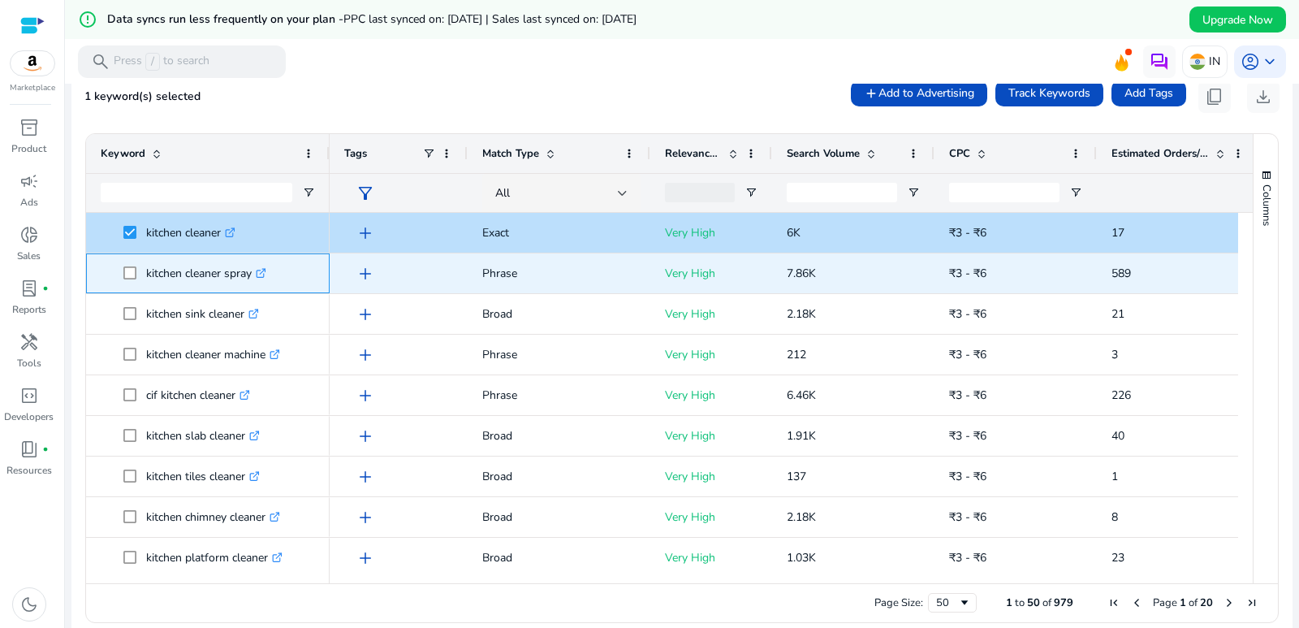
click at [123, 275] on span "kitchen cleaner spray .st0{fill:#2c8af8}" at bounding box center [208, 273] width 214 height 33
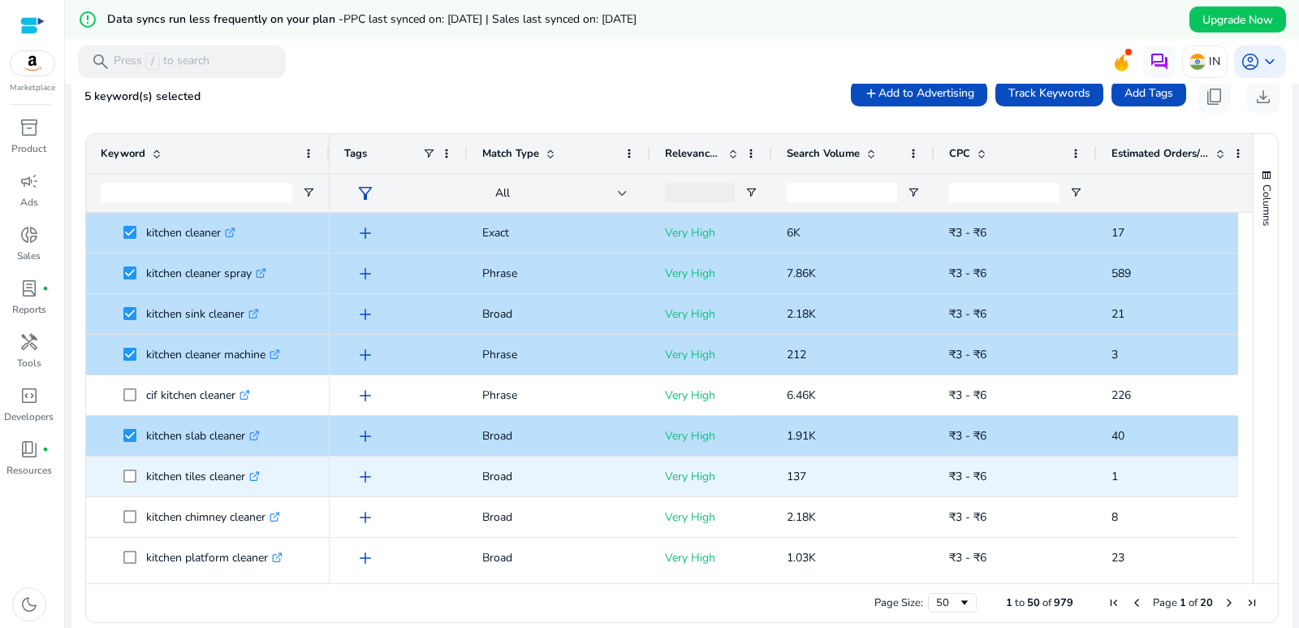
click at [123, 476] on span "kitchen tiles cleaner .st0{fill:#2c8af8}" at bounding box center [208, 476] width 214 height 33
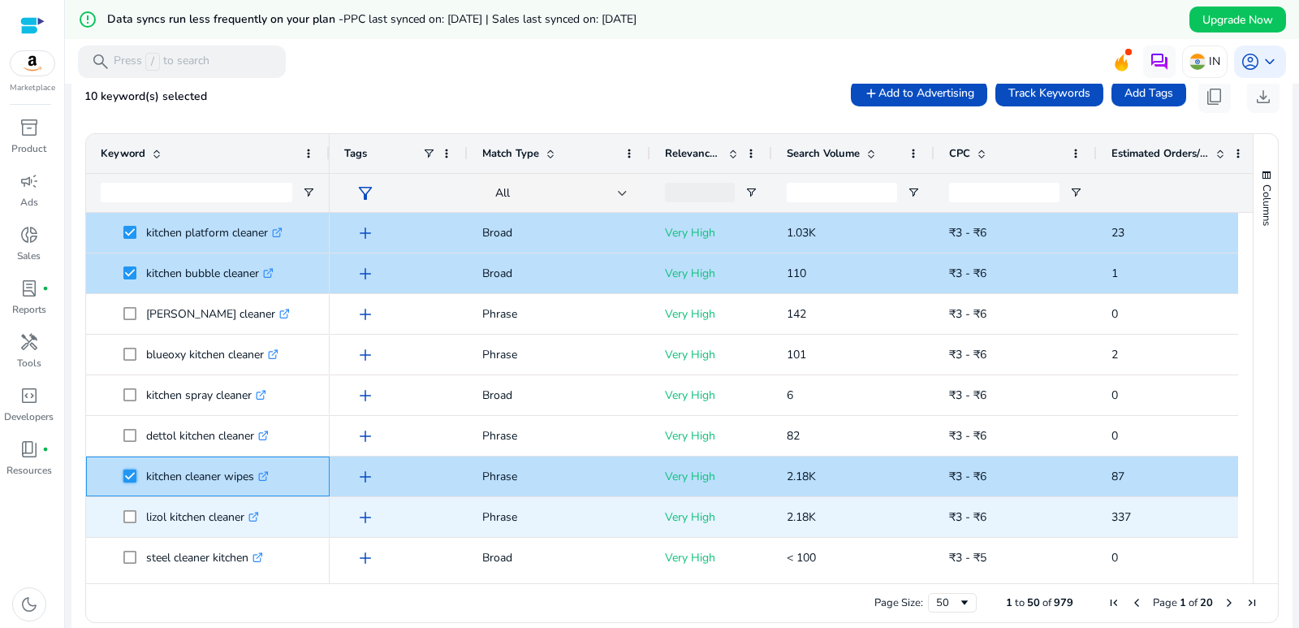
scroll to position [406, 0]
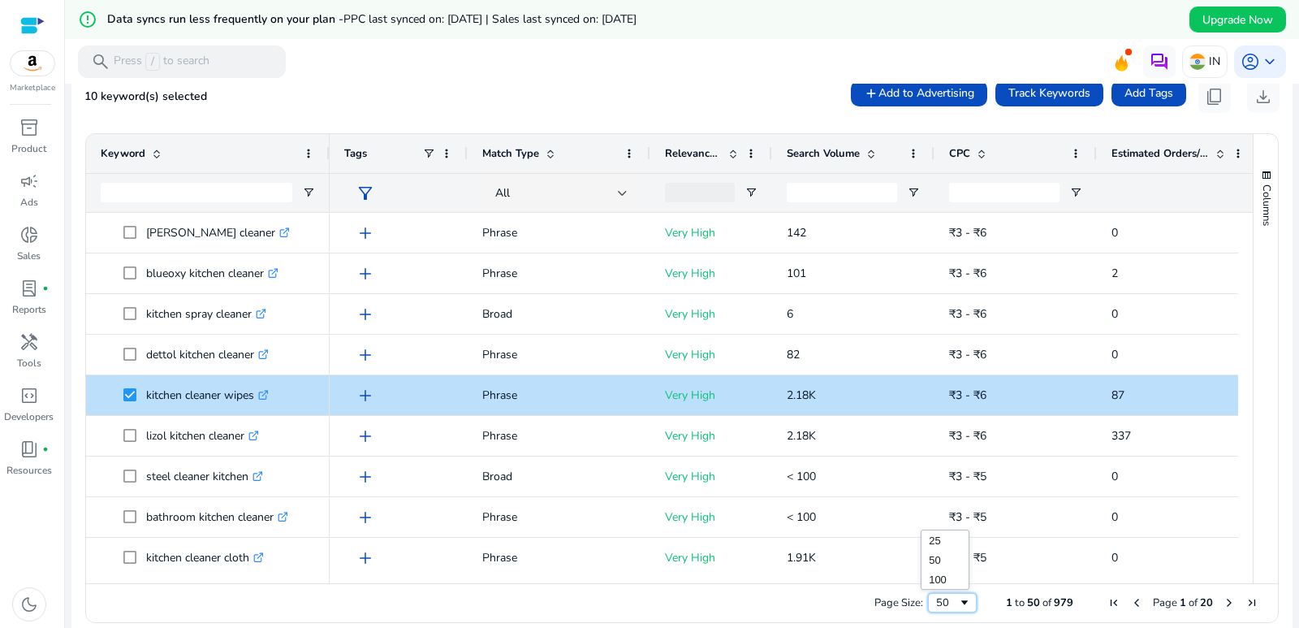
click at [936, 604] on div "50" at bounding box center [947, 602] width 22 height 15
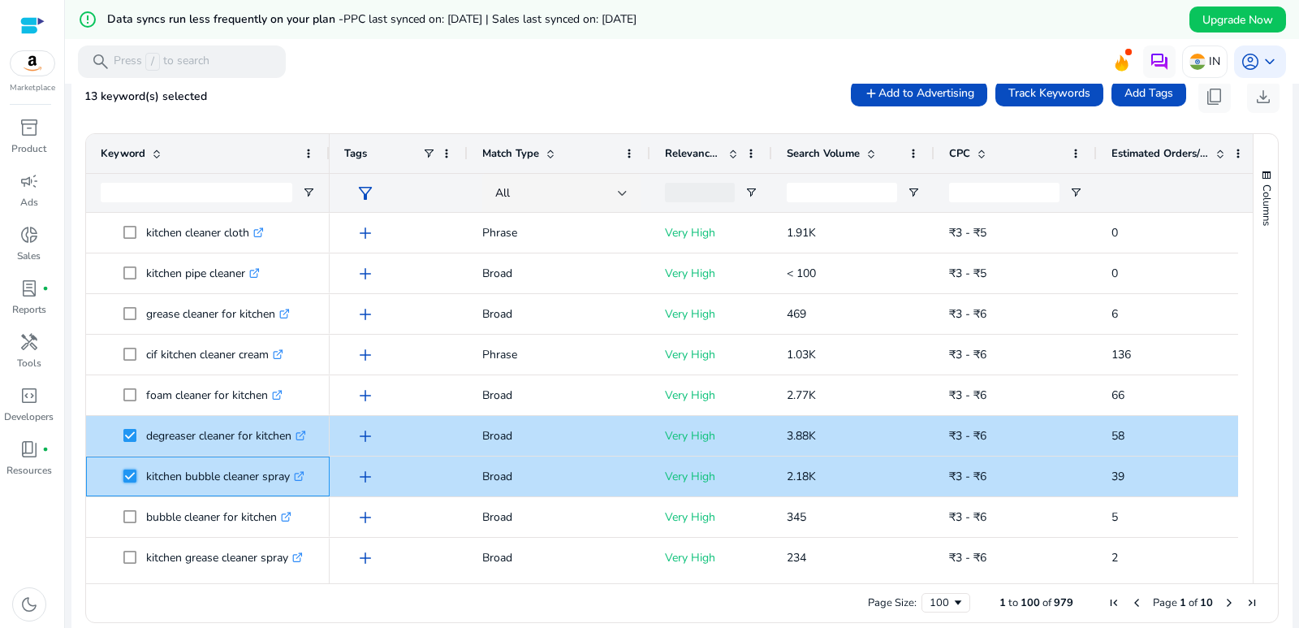
scroll to position [325, 0]
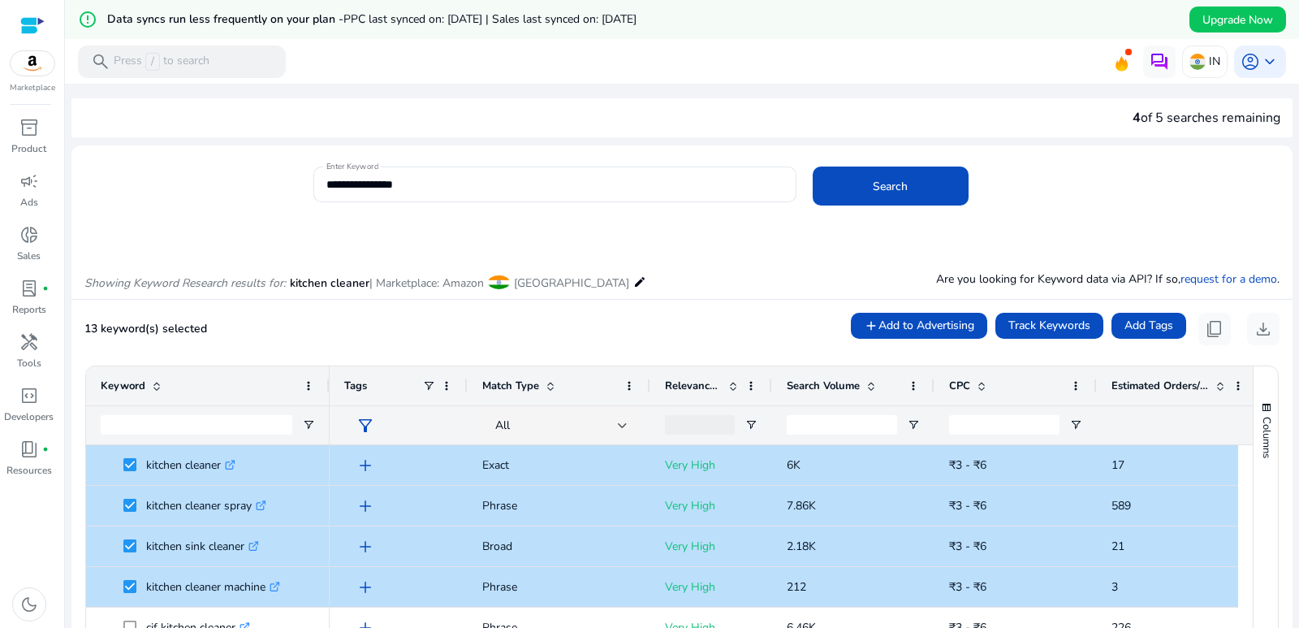
scroll to position [325, 0]
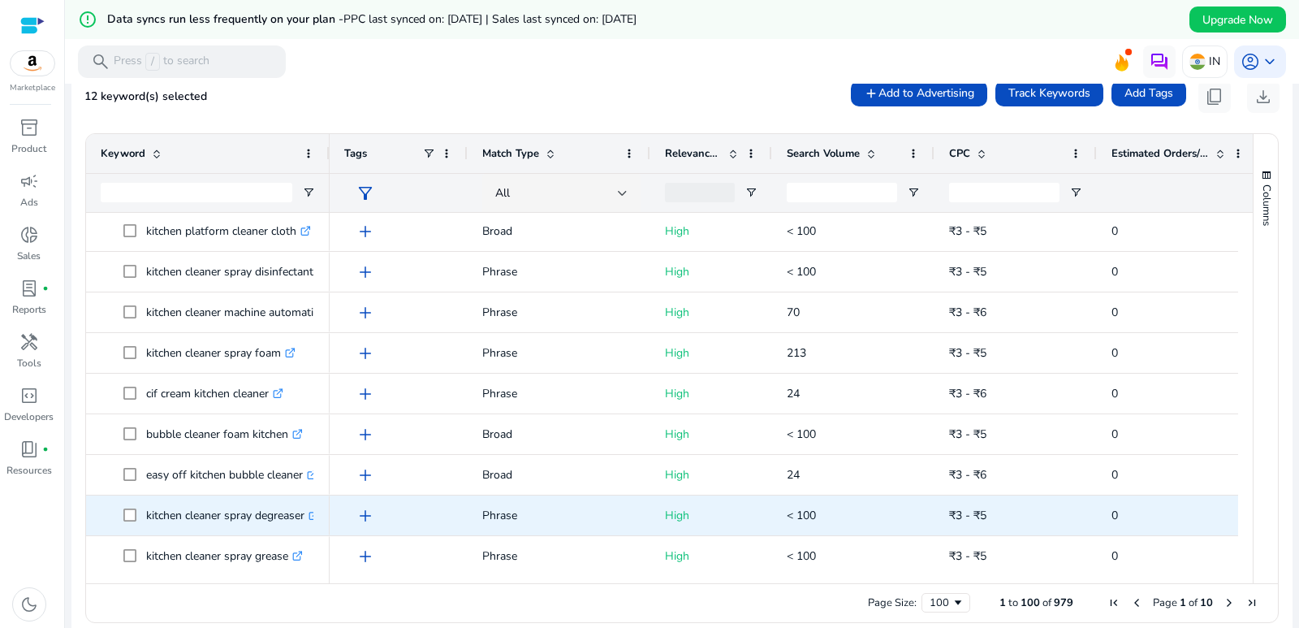
scroll to position [2436, 0]
